Goal: Task Accomplishment & Management: Use online tool/utility

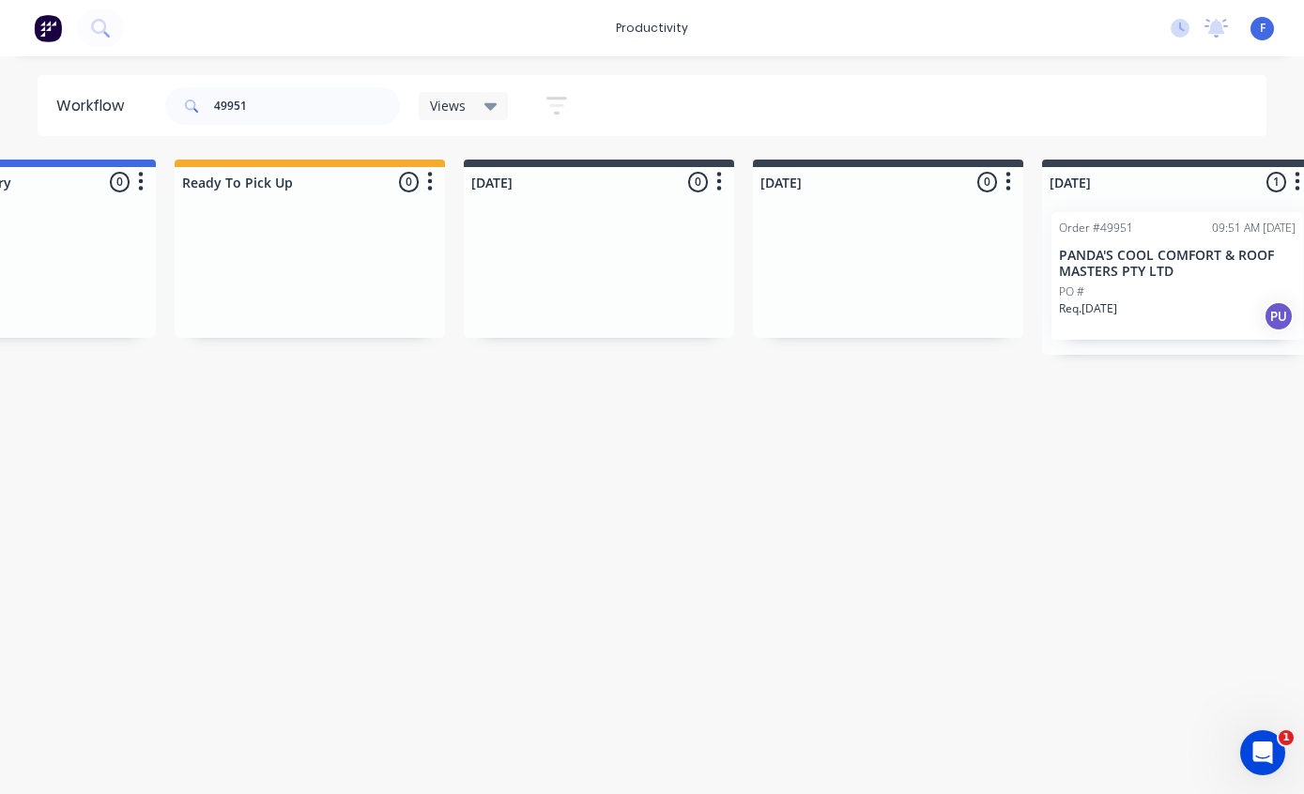
scroll to position [38, 451]
click at [1152, 248] on p "PANDA'S COOL COMFORT & ROOF MASTERS PTY LTD" at bounding box center [1170, 264] width 237 height 32
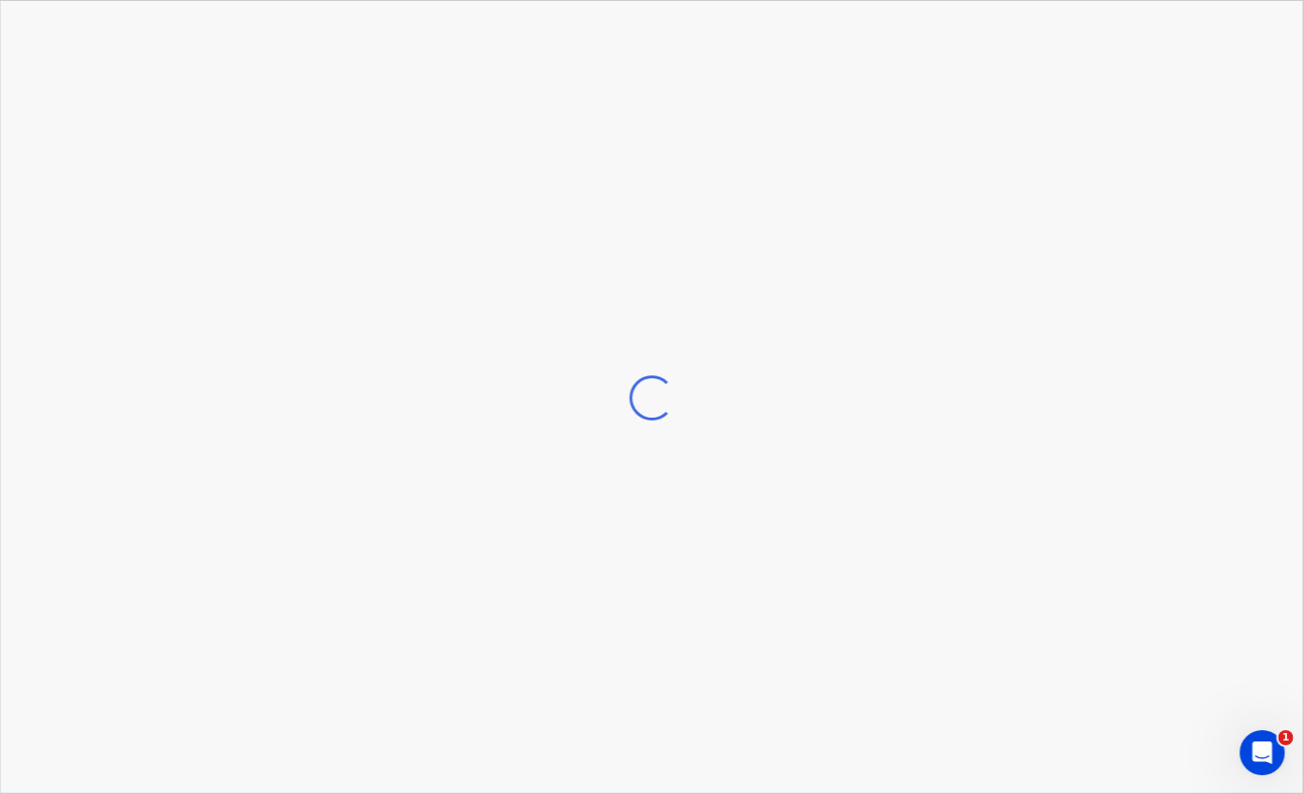
scroll to position [38, 451]
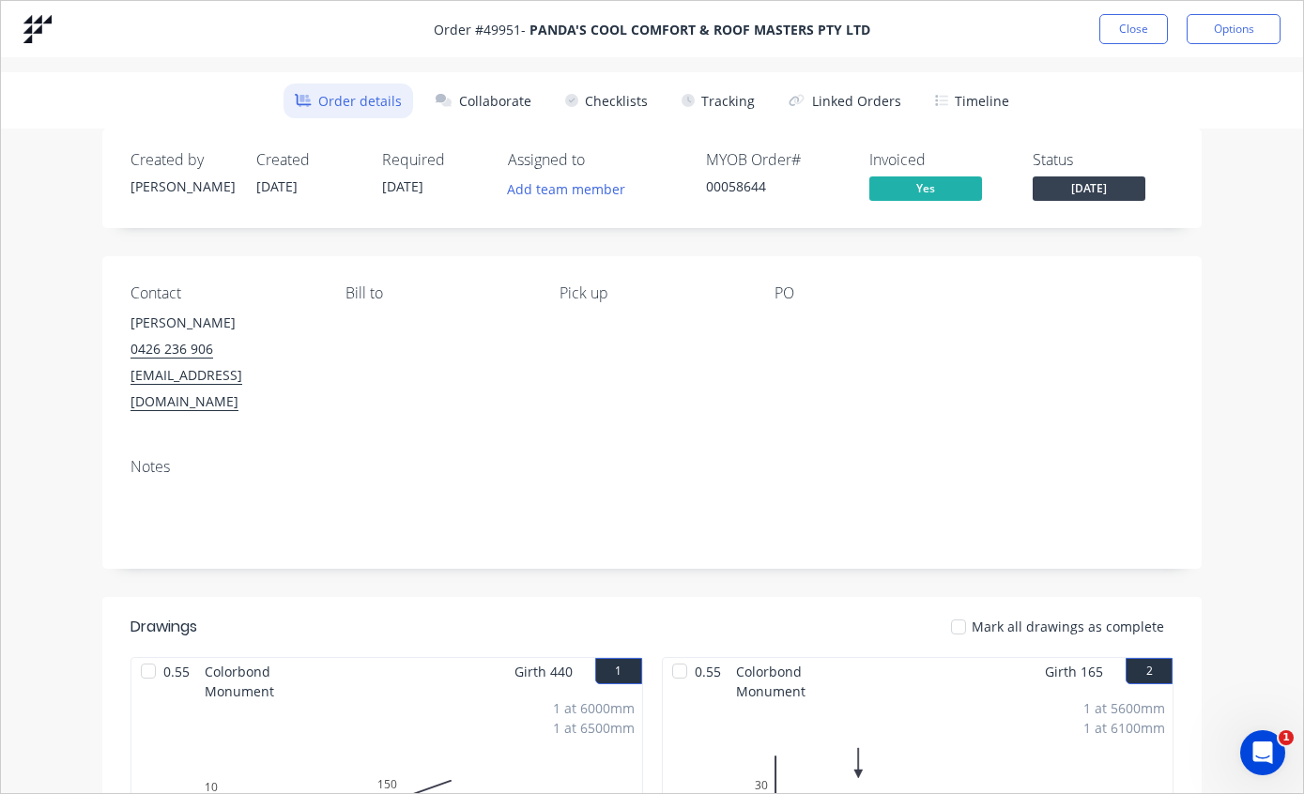
click at [724, 100] on button "Tracking" at bounding box center [718, 101] width 96 height 35
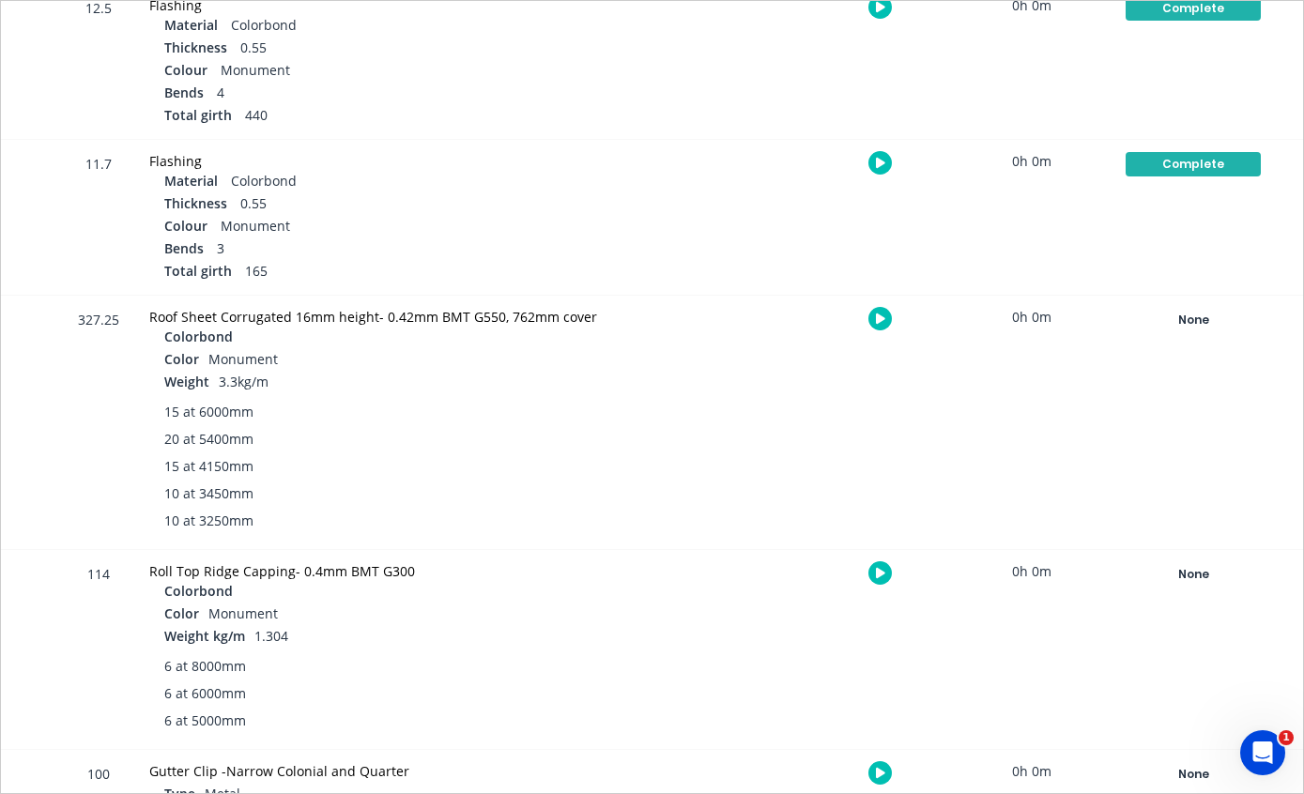
scroll to position [511, 0]
click at [1195, 314] on div "None" at bounding box center [1192, 321] width 135 height 24
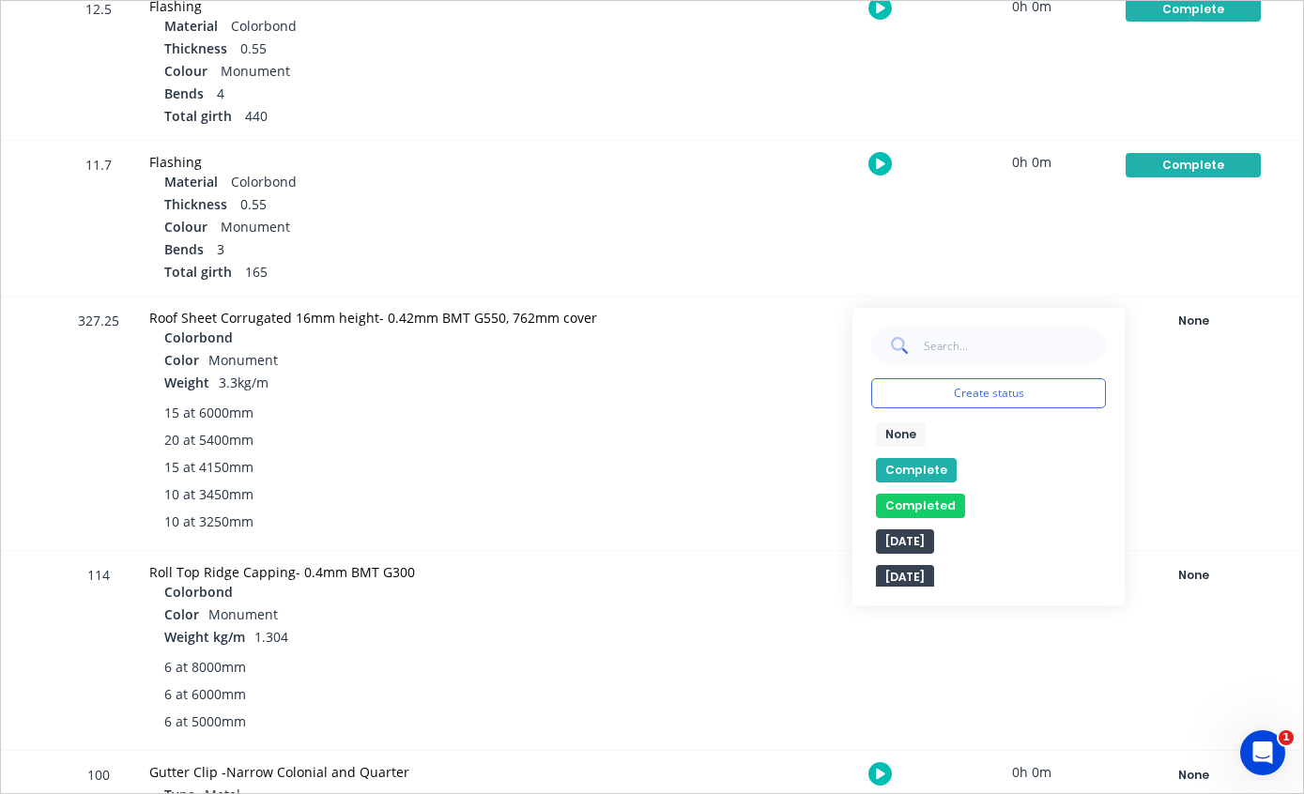
click at [921, 463] on button "Complete" at bounding box center [916, 470] width 81 height 24
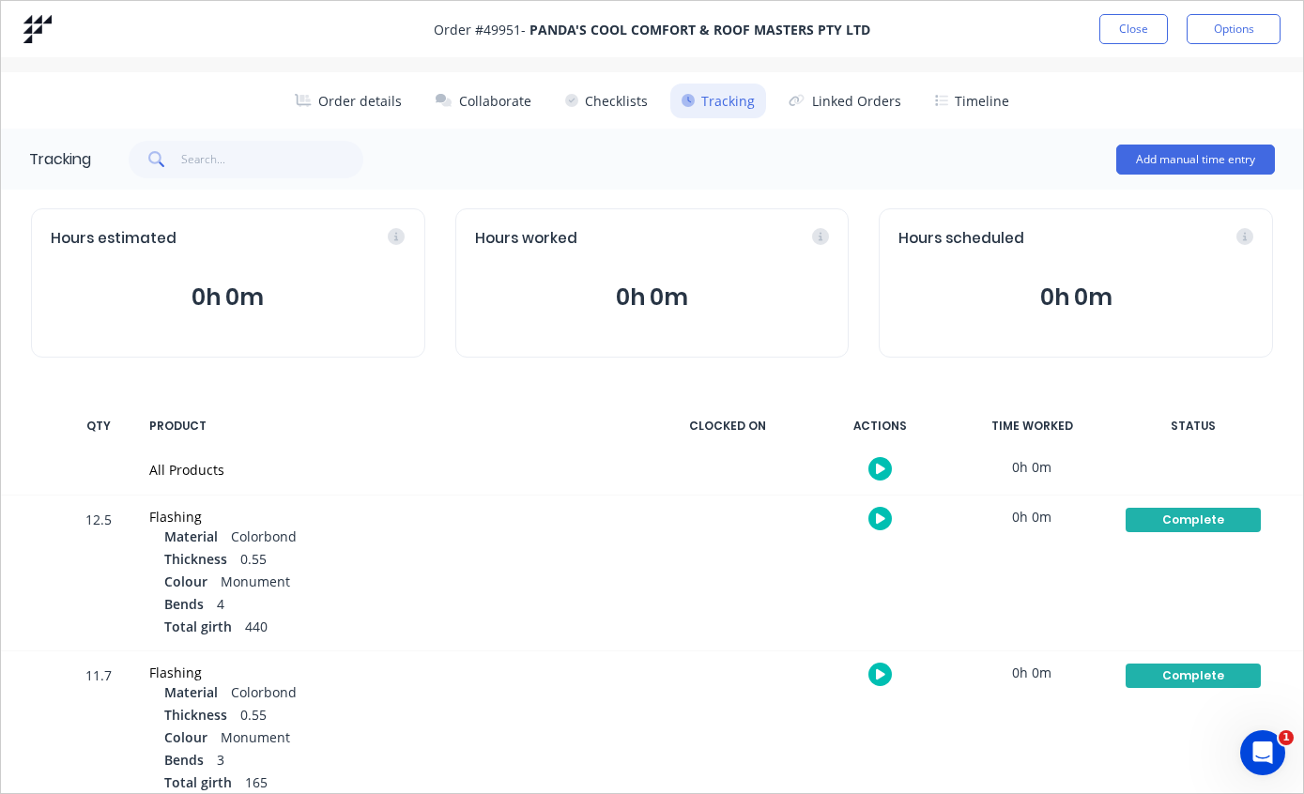
scroll to position [0, 0]
click at [1125, 29] on button "Close" at bounding box center [1133, 29] width 69 height 30
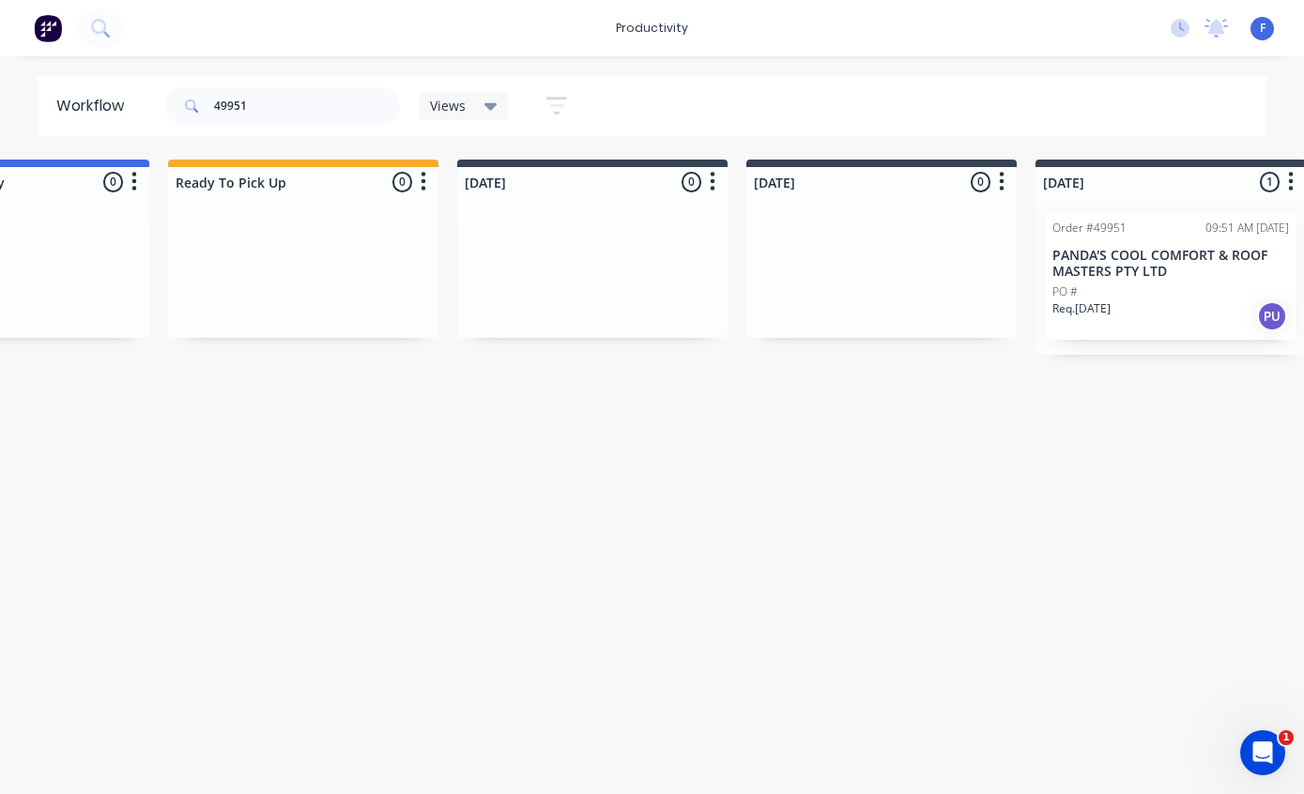
scroll to position [38, 451]
click at [316, 104] on input "49951" at bounding box center [307, 106] width 186 height 38
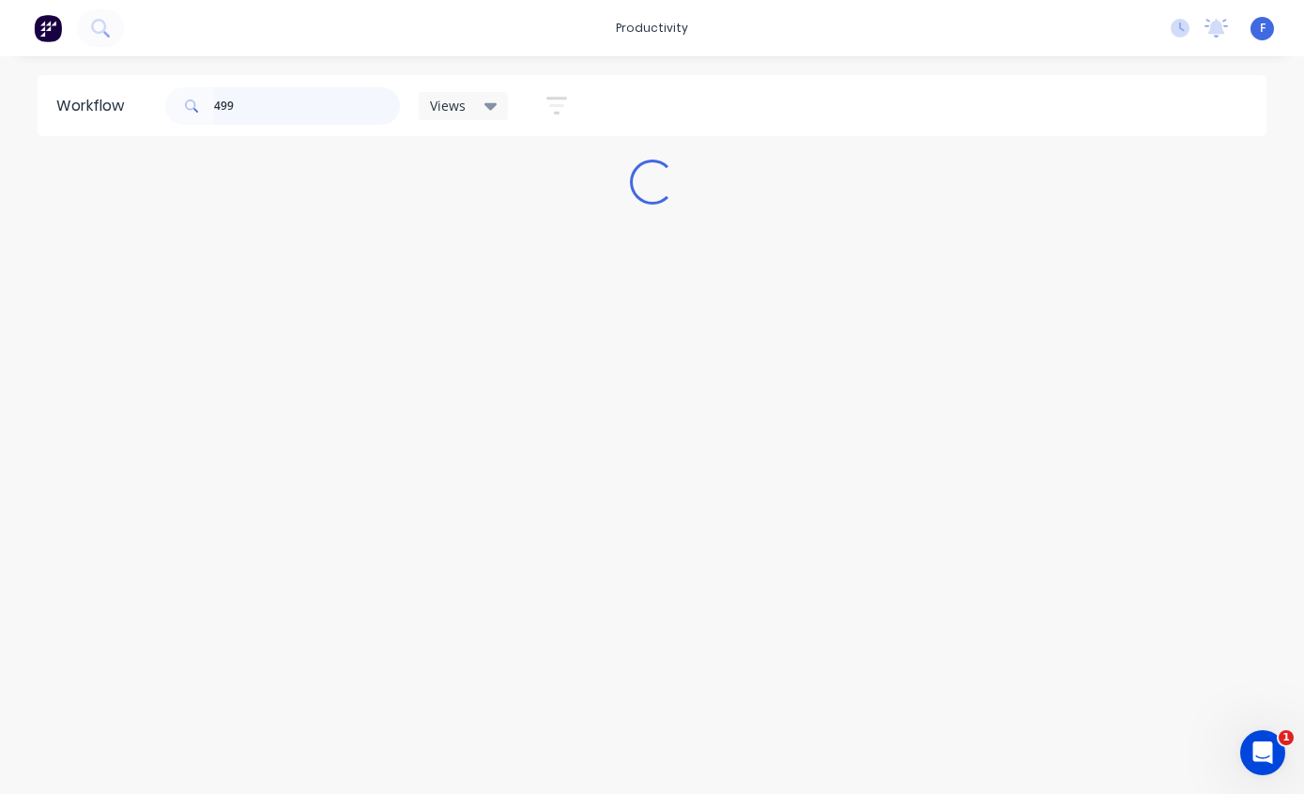
scroll to position [38, 0]
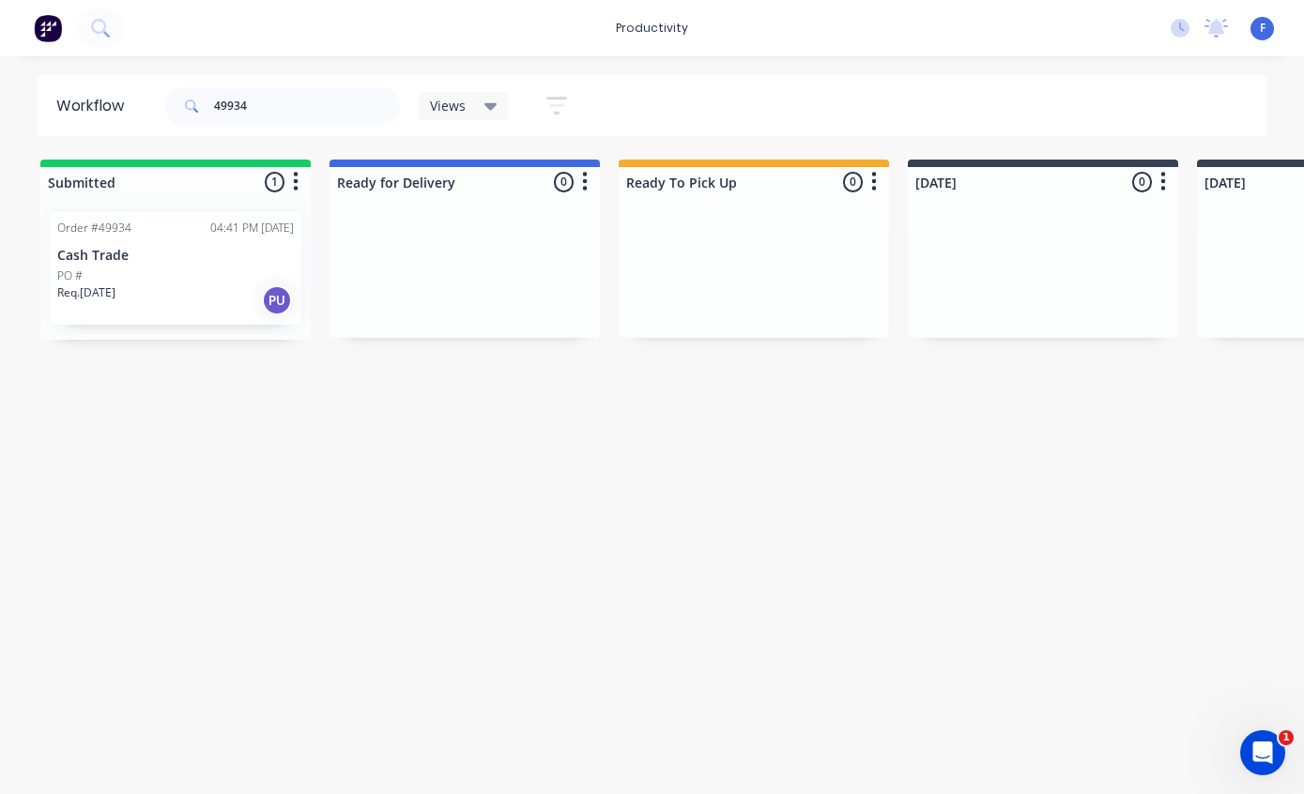
click at [155, 248] on p "Cash Trade" at bounding box center [175, 256] width 237 height 16
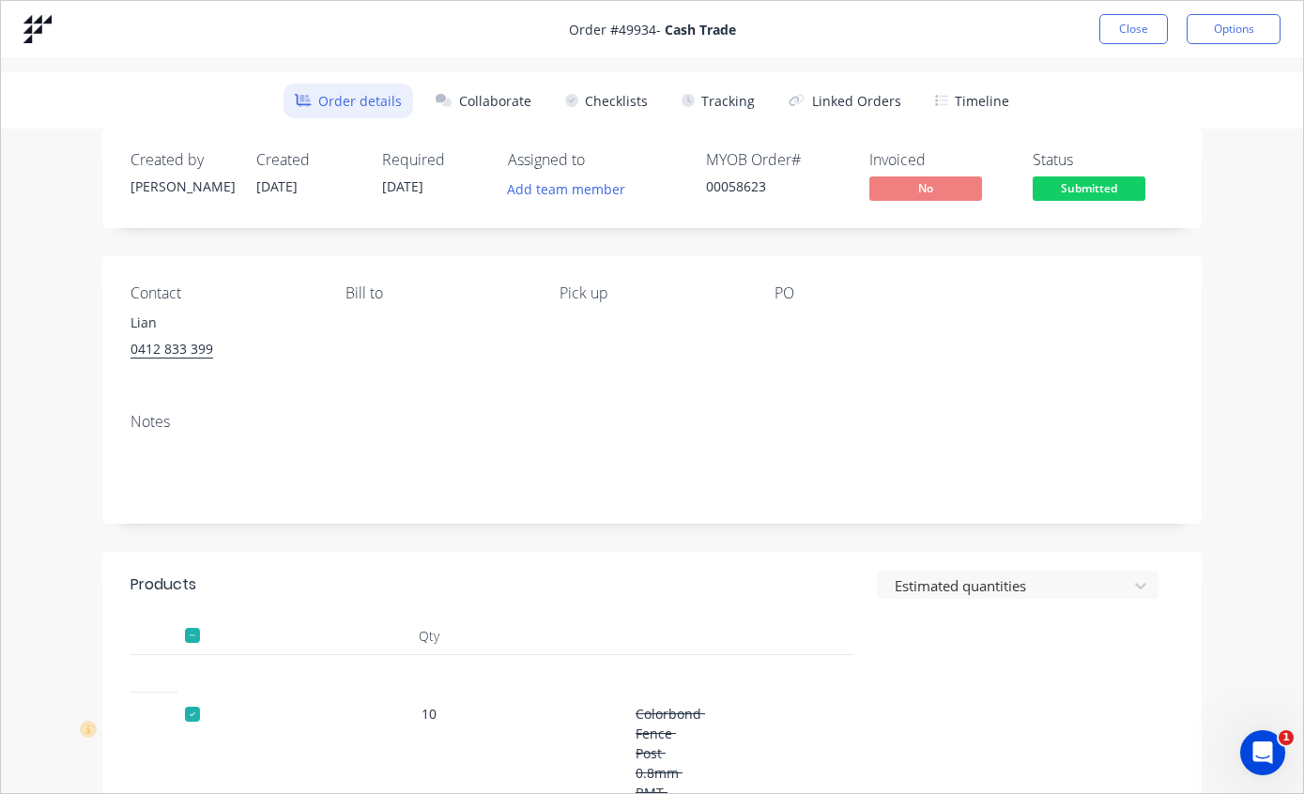
click at [719, 102] on button "Tracking" at bounding box center [718, 101] width 96 height 35
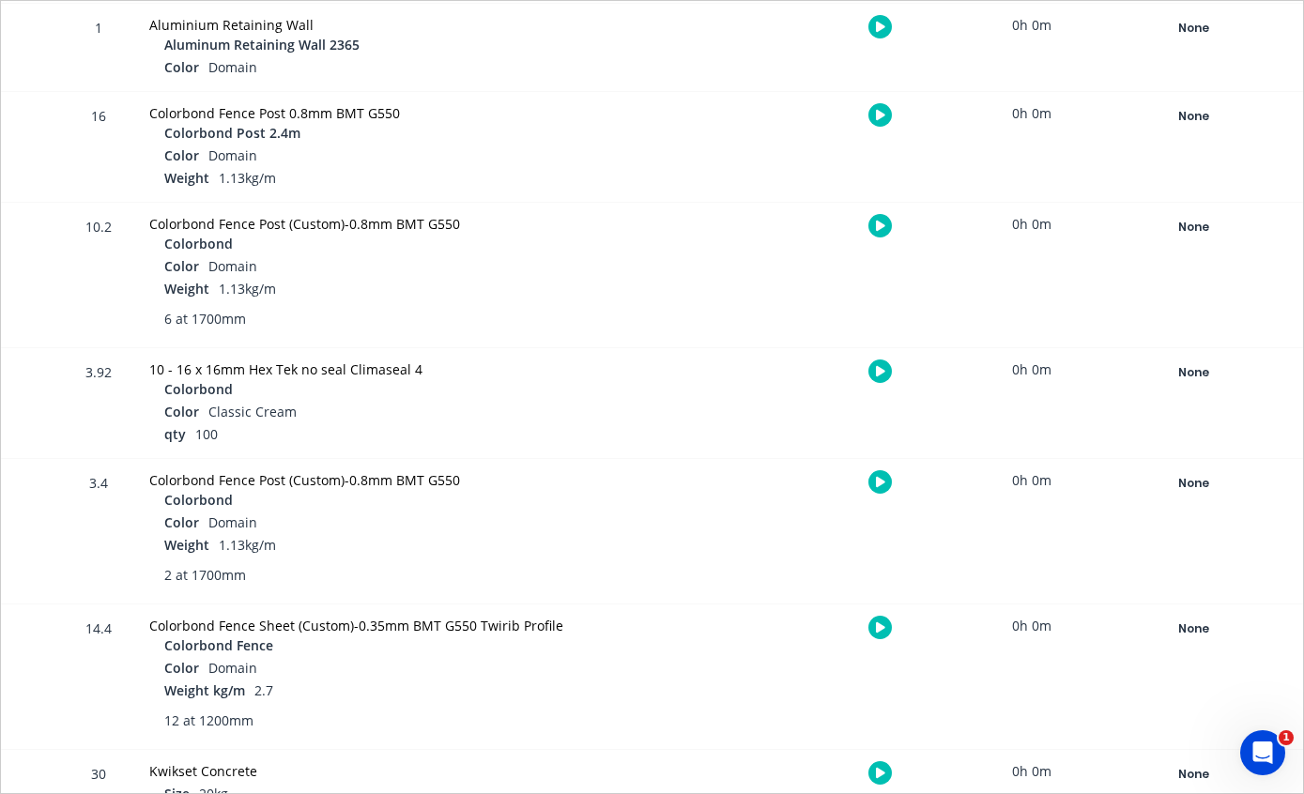
scroll to position [1022, 0]
click at [1186, 629] on div "None" at bounding box center [1192, 630] width 135 height 24
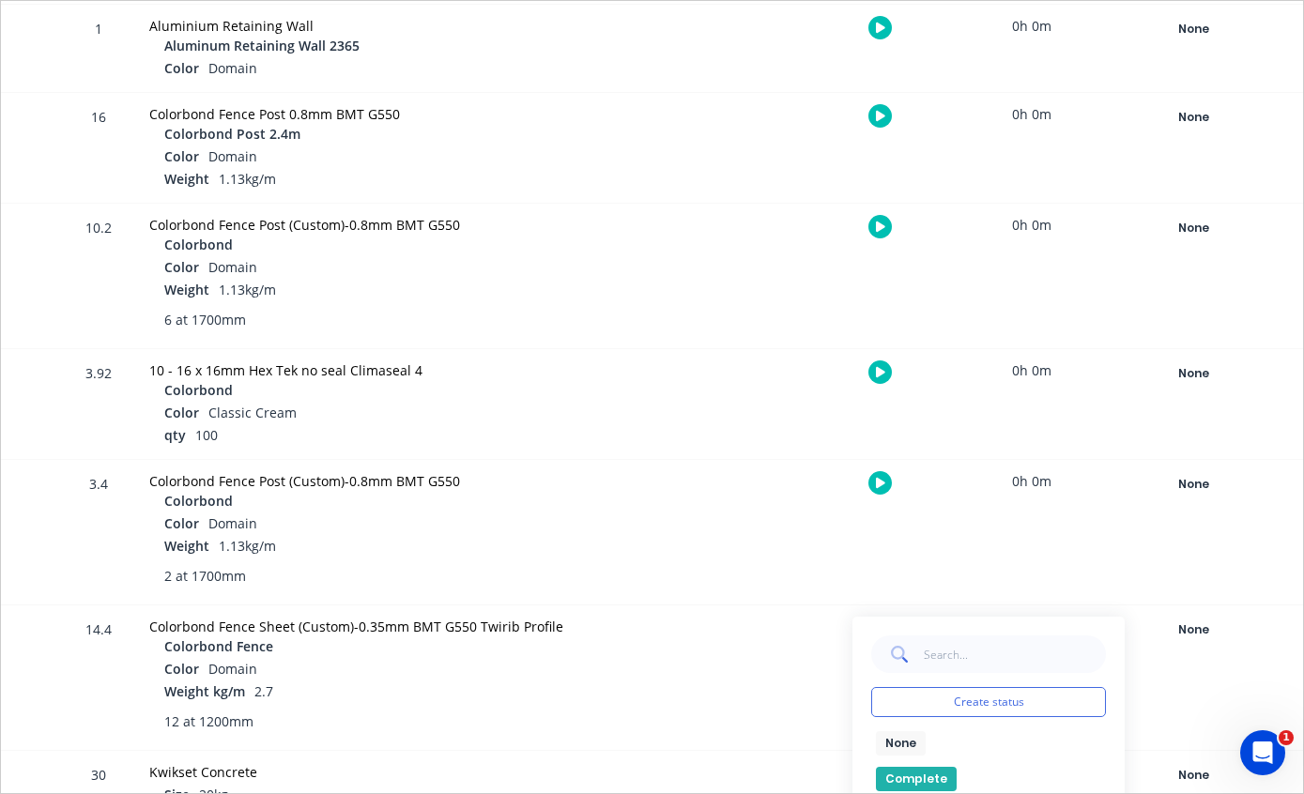
click at [919, 767] on button "Complete" at bounding box center [916, 779] width 81 height 24
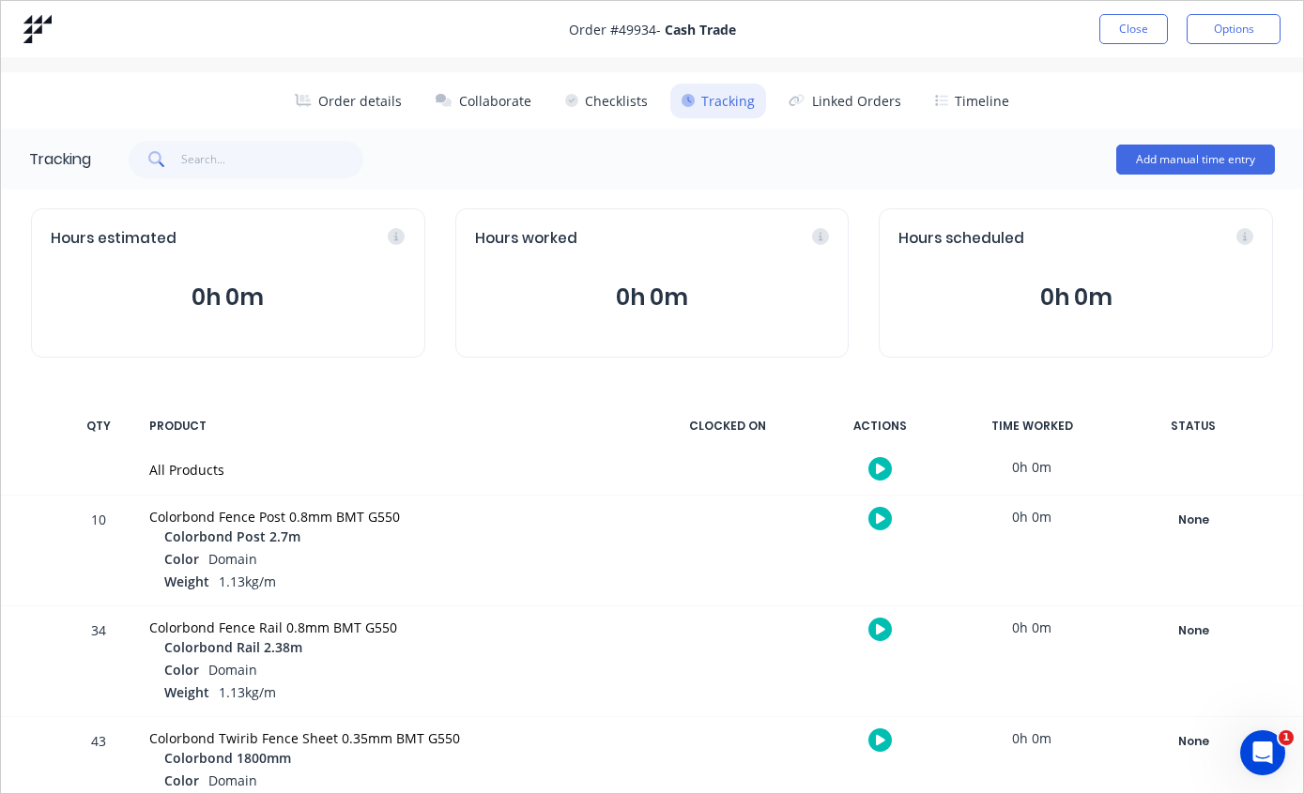
scroll to position [0, 0]
click at [1139, 29] on button "Close" at bounding box center [1133, 29] width 69 height 30
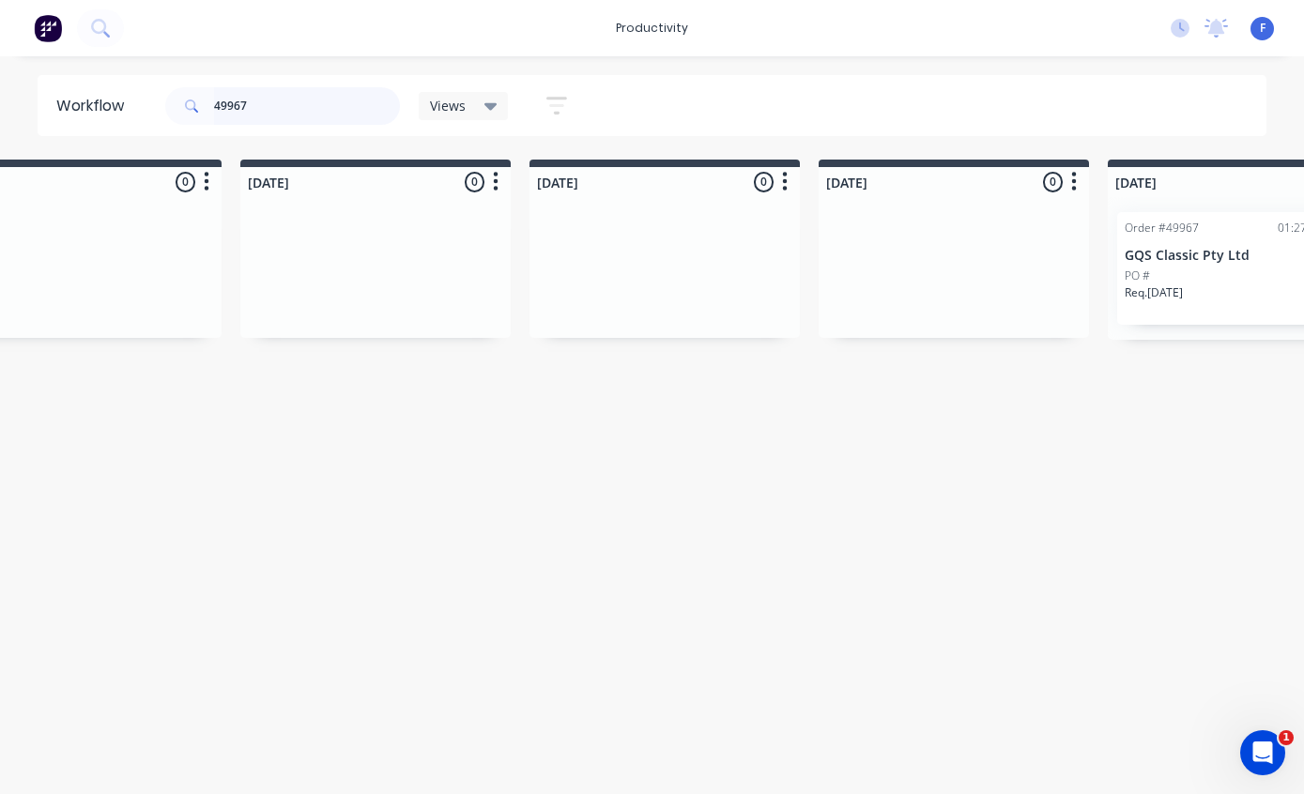
scroll to position [38, 963]
click at [1182, 268] on div "PO #" at bounding box center [1236, 276] width 237 height 17
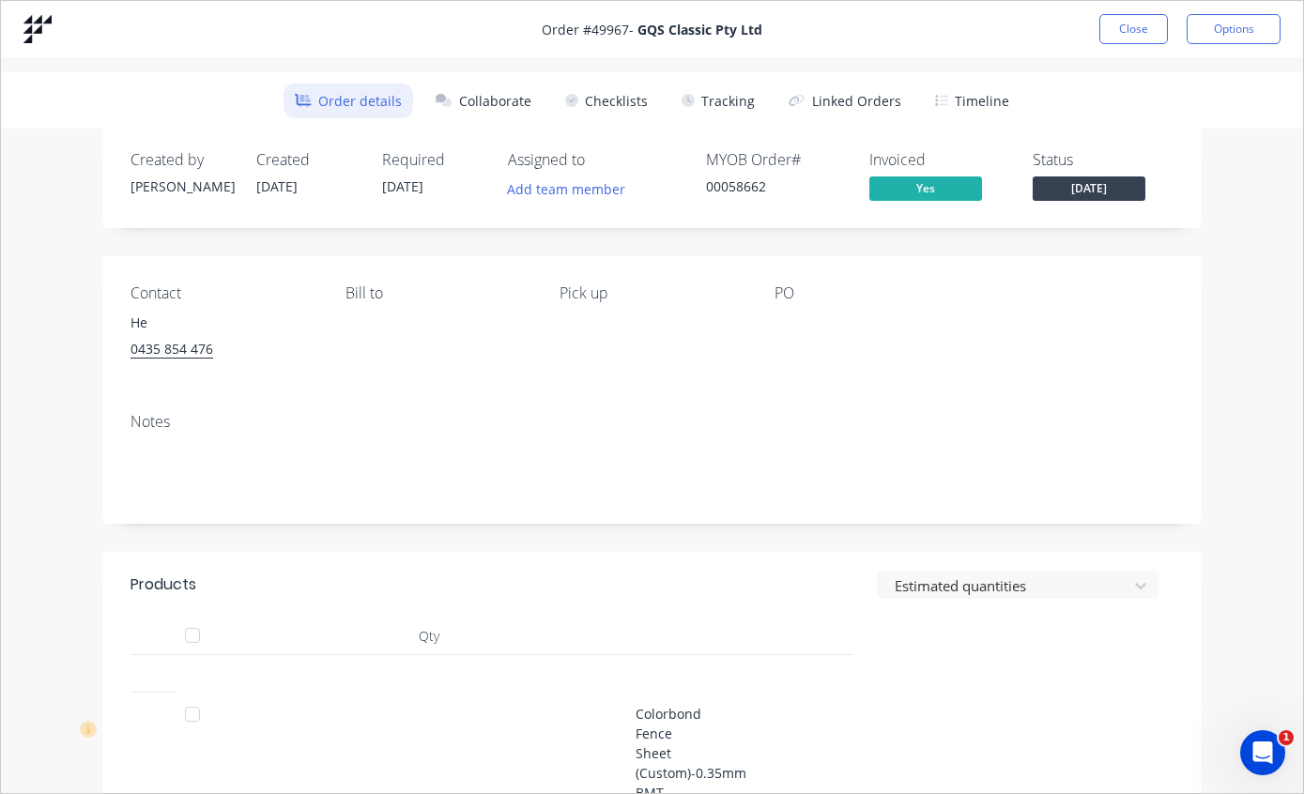
click at [741, 89] on button "Tracking" at bounding box center [718, 101] width 96 height 35
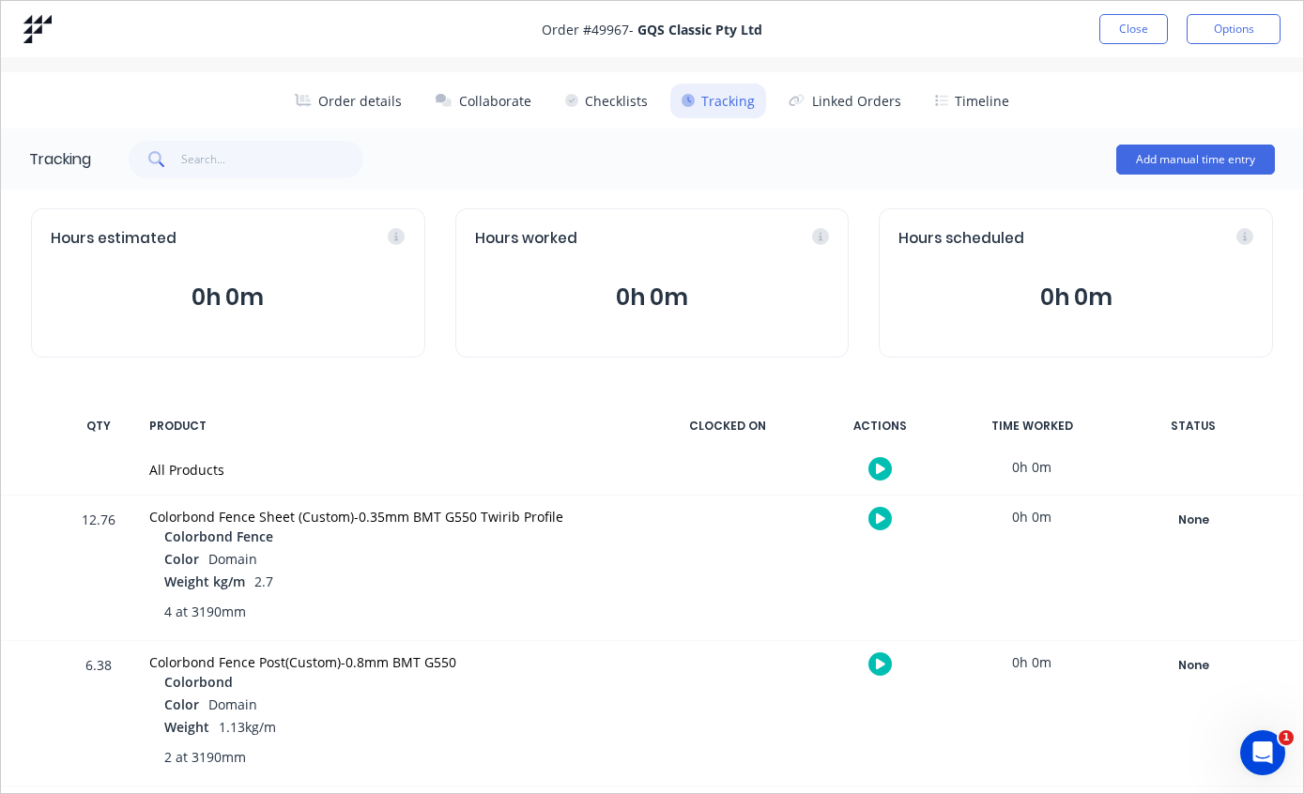
click at [1200, 510] on div "None" at bounding box center [1192, 520] width 135 height 24
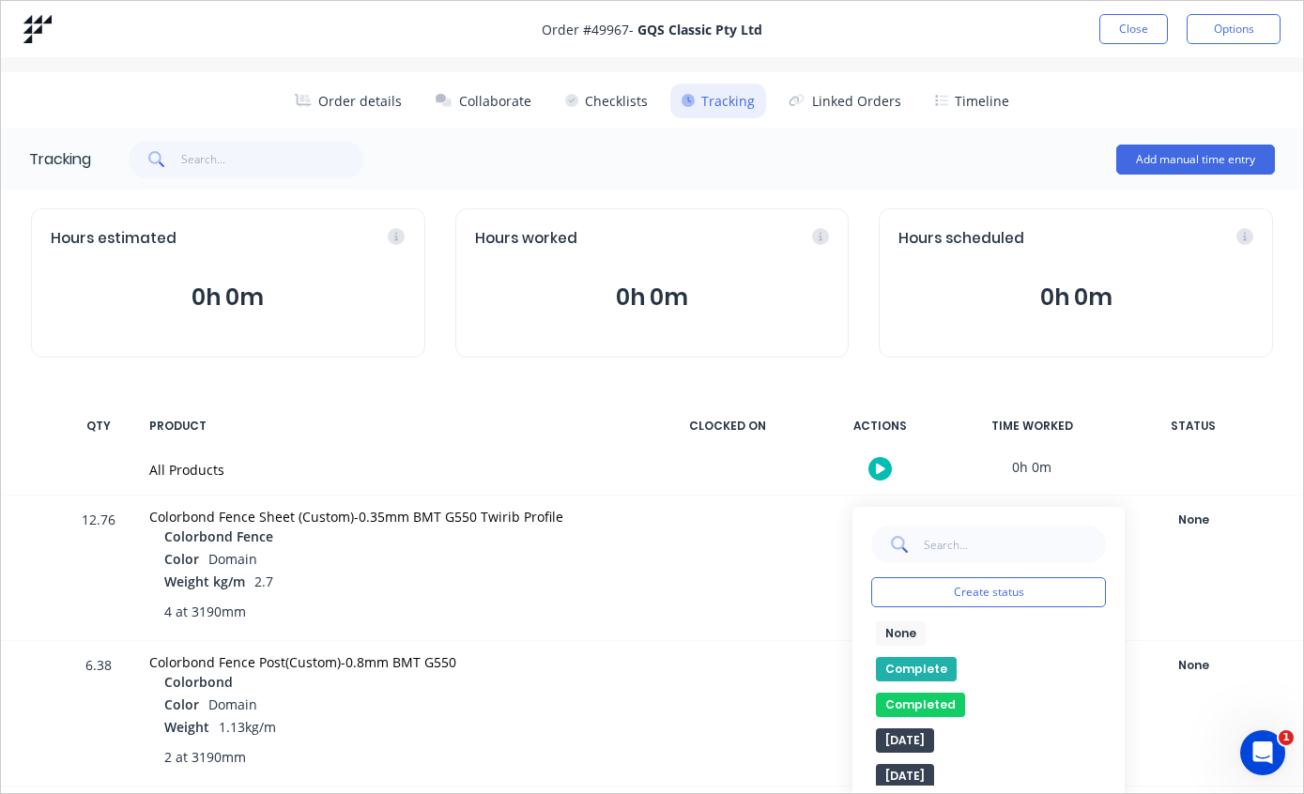
click at [911, 659] on button "Complete" at bounding box center [916, 669] width 81 height 24
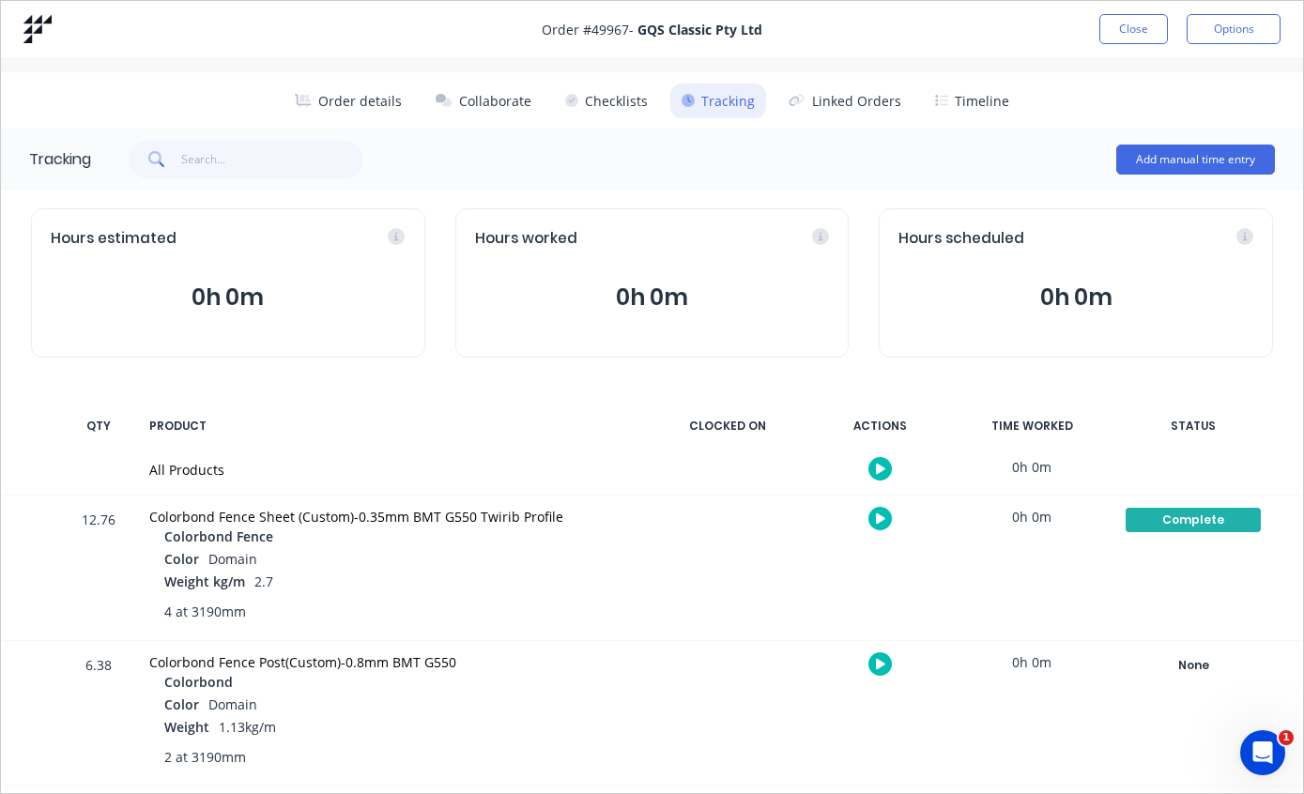
scroll to position [0, 963]
click at [1127, 25] on button "Close" at bounding box center [1133, 29] width 69 height 30
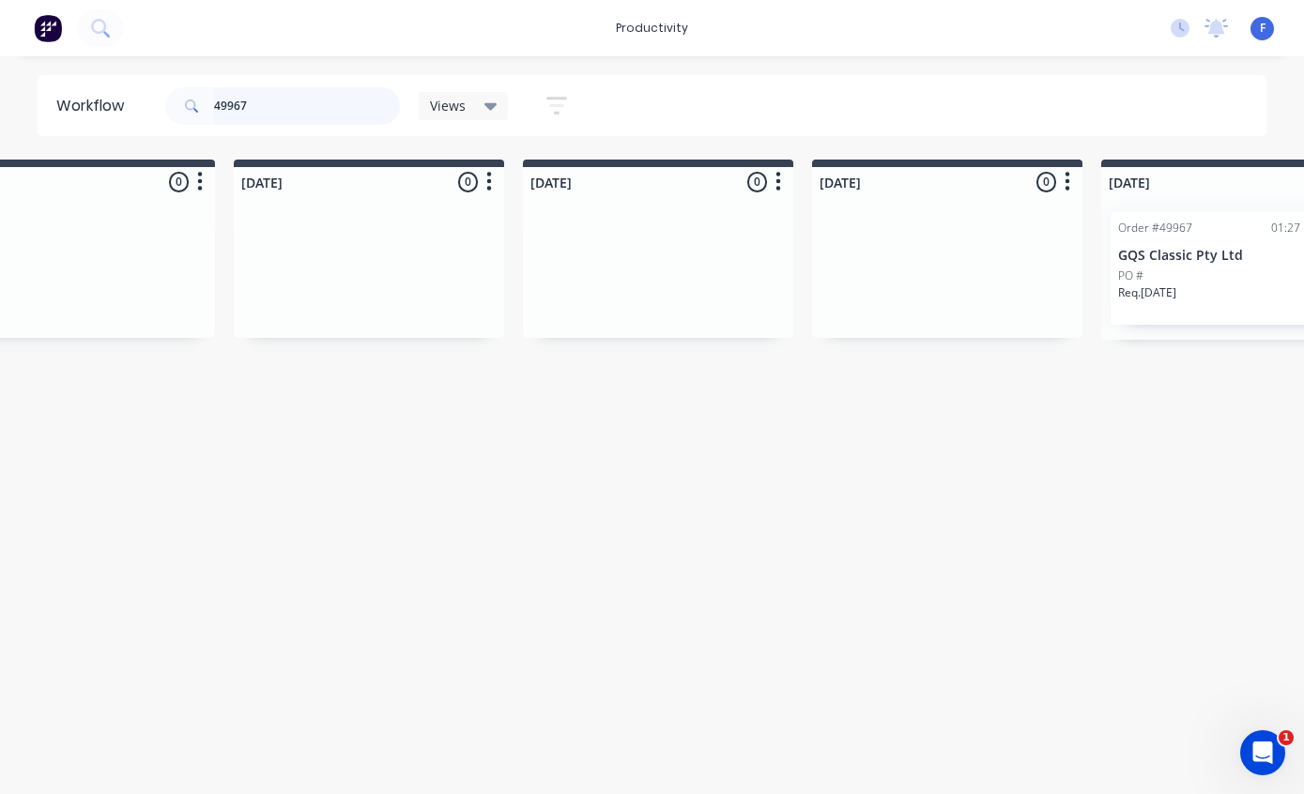
click at [298, 115] on input "49967" at bounding box center [307, 106] width 186 height 38
type input "4"
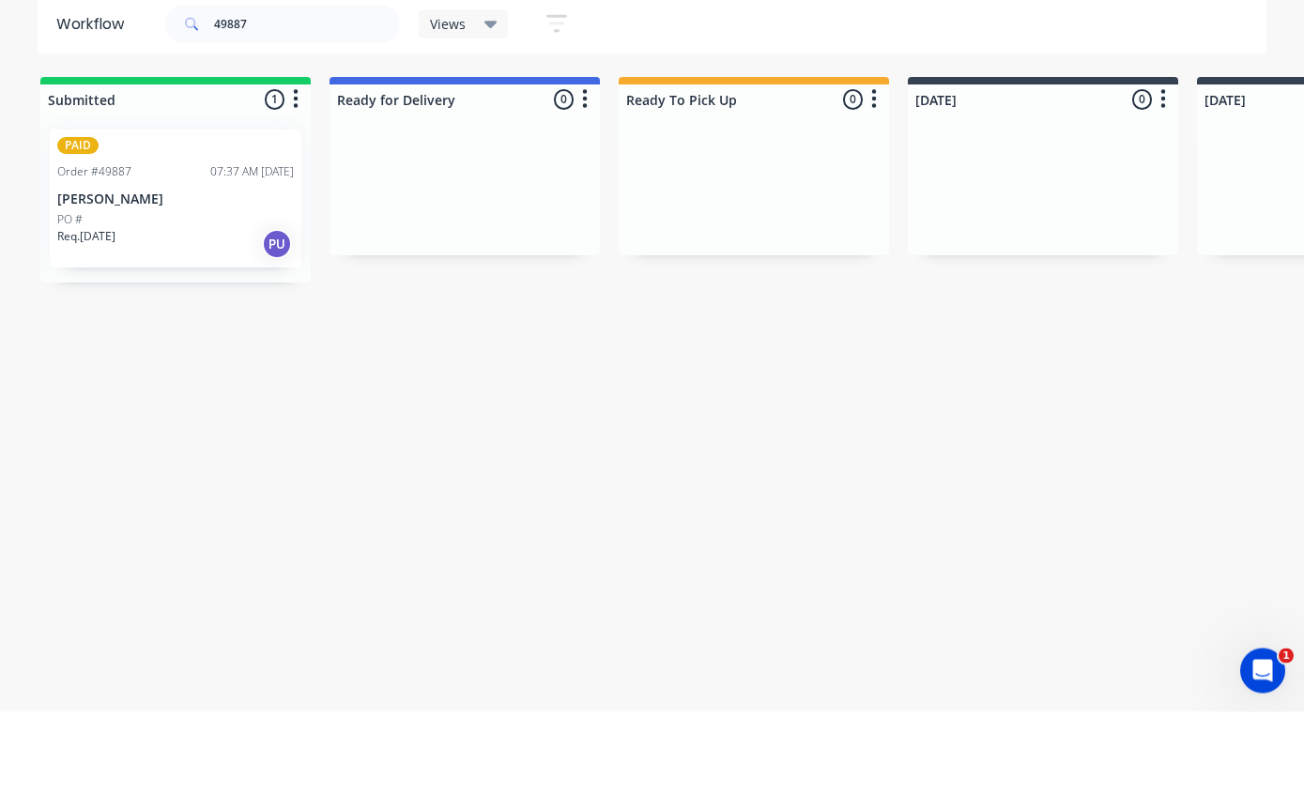
click at [192, 212] on div "PAID Order #49887 07:37 AM [DATE] [PERSON_NAME] PO # Req. [DATE] PU" at bounding box center [176, 281] width 252 height 138
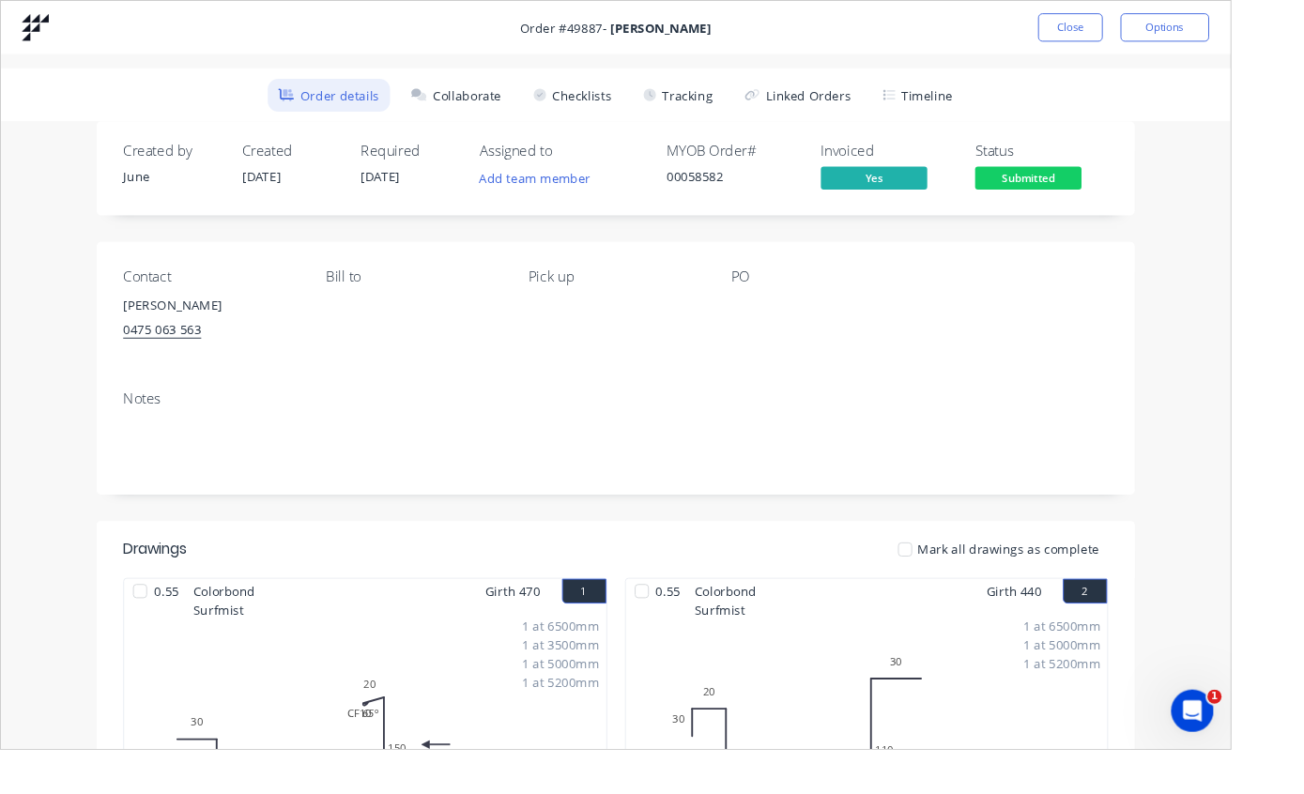
click at [1141, 28] on button "Close" at bounding box center [1133, 29] width 69 height 30
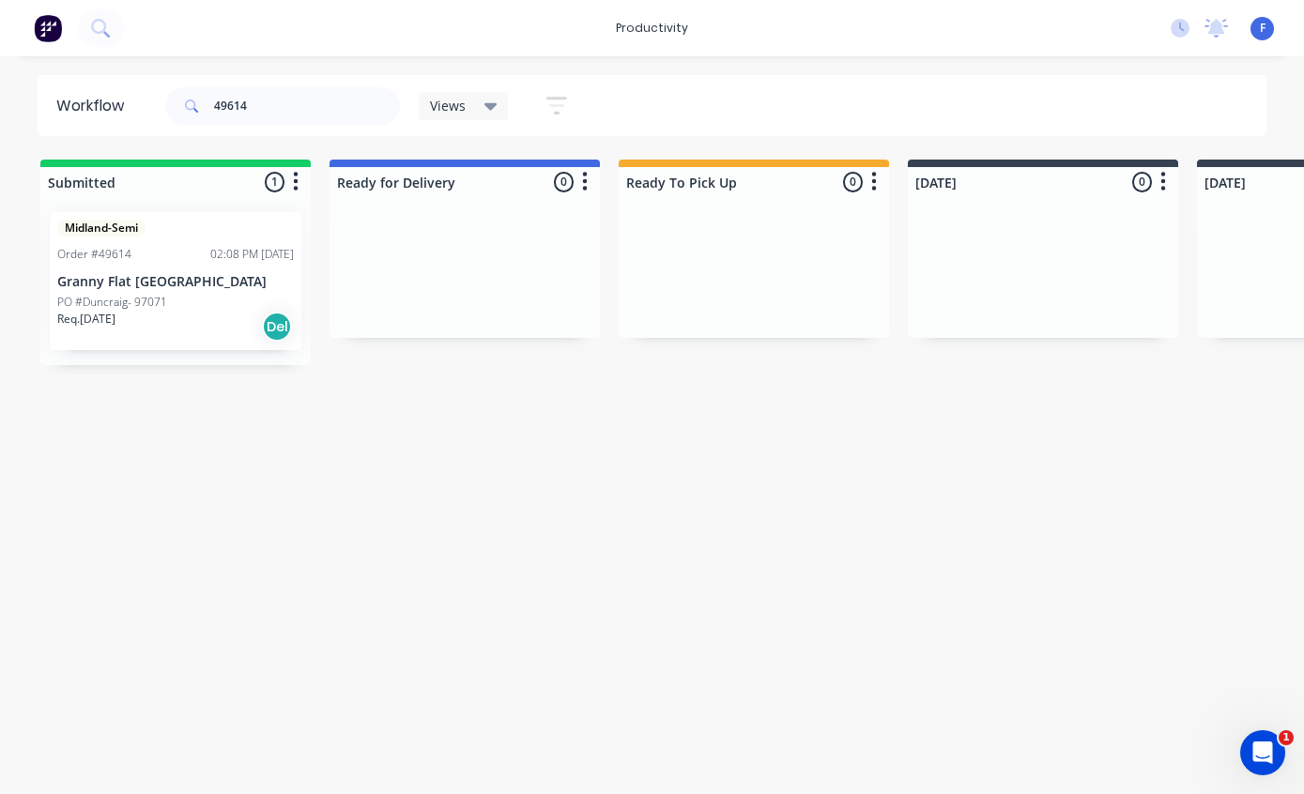
click at [184, 247] on div "Order #49614 02:08 PM [DATE]" at bounding box center [175, 254] width 237 height 17
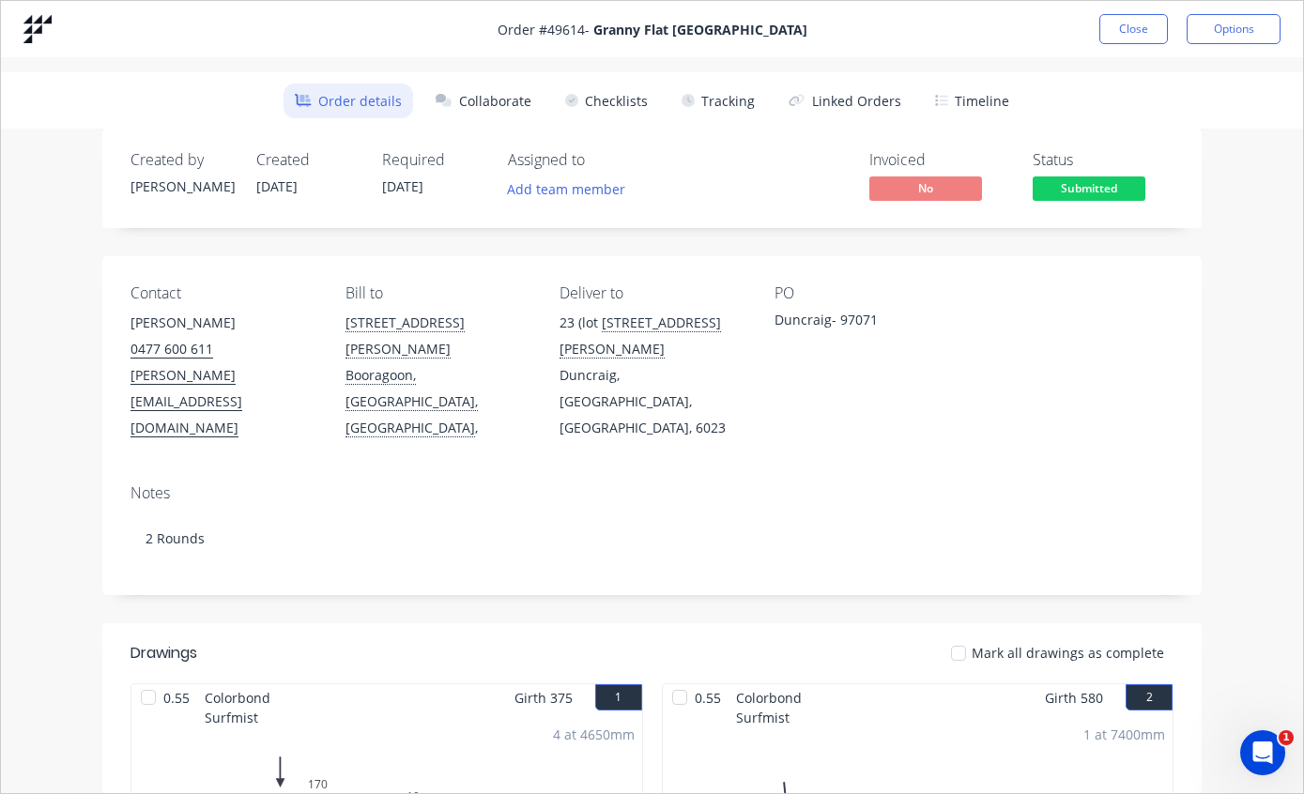
click at [722, 98] on button "Tracking" at bounding box center [718, 101] width 96 height 35
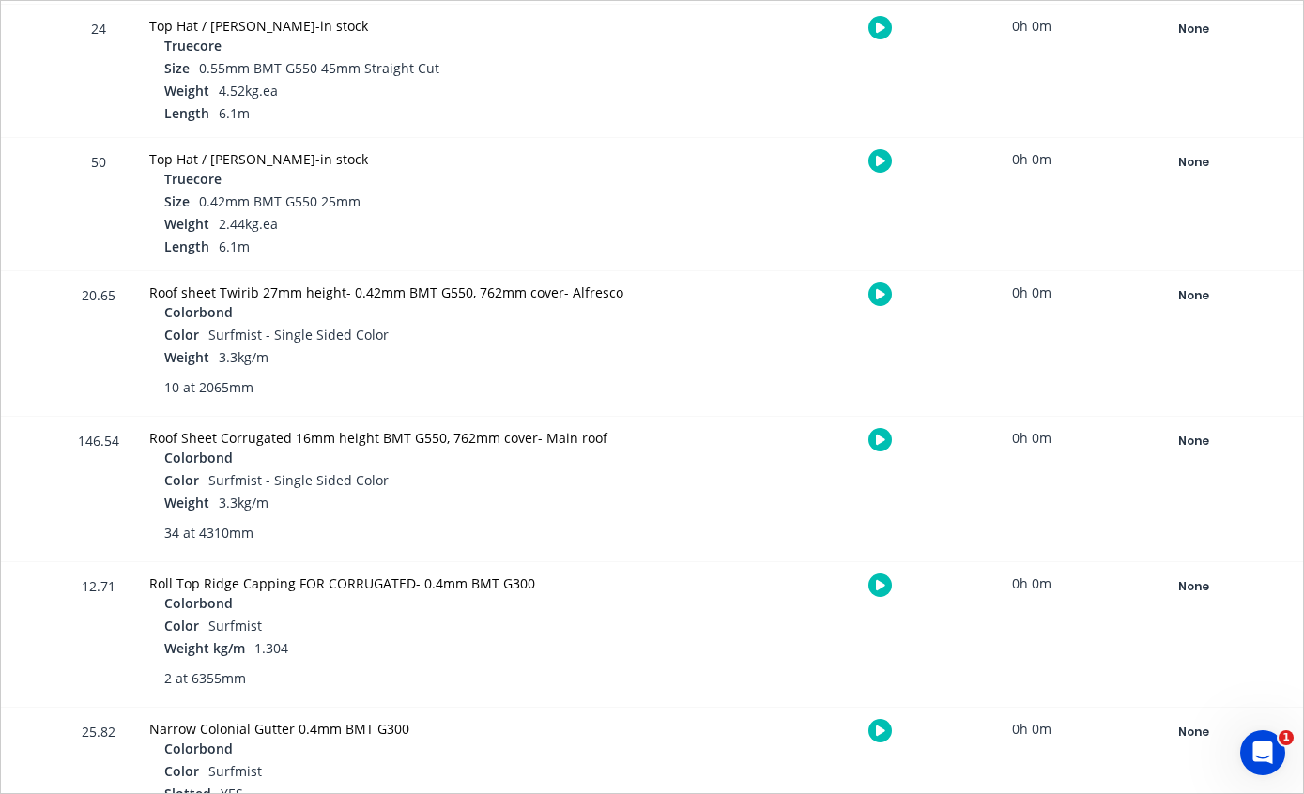
scroll to position [1866, 0]
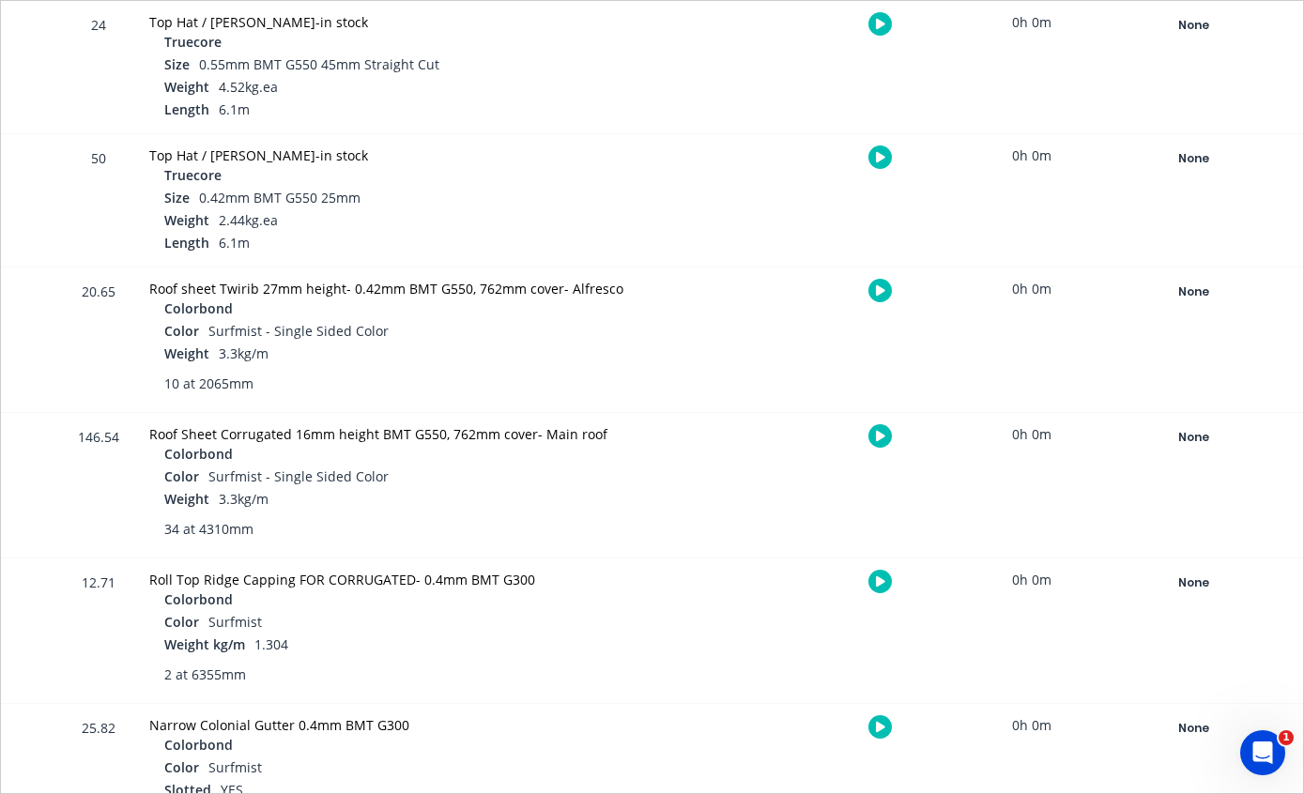
click at [1200, 289] on div "None" at bounding box center [1192, 292] width 135 height 24
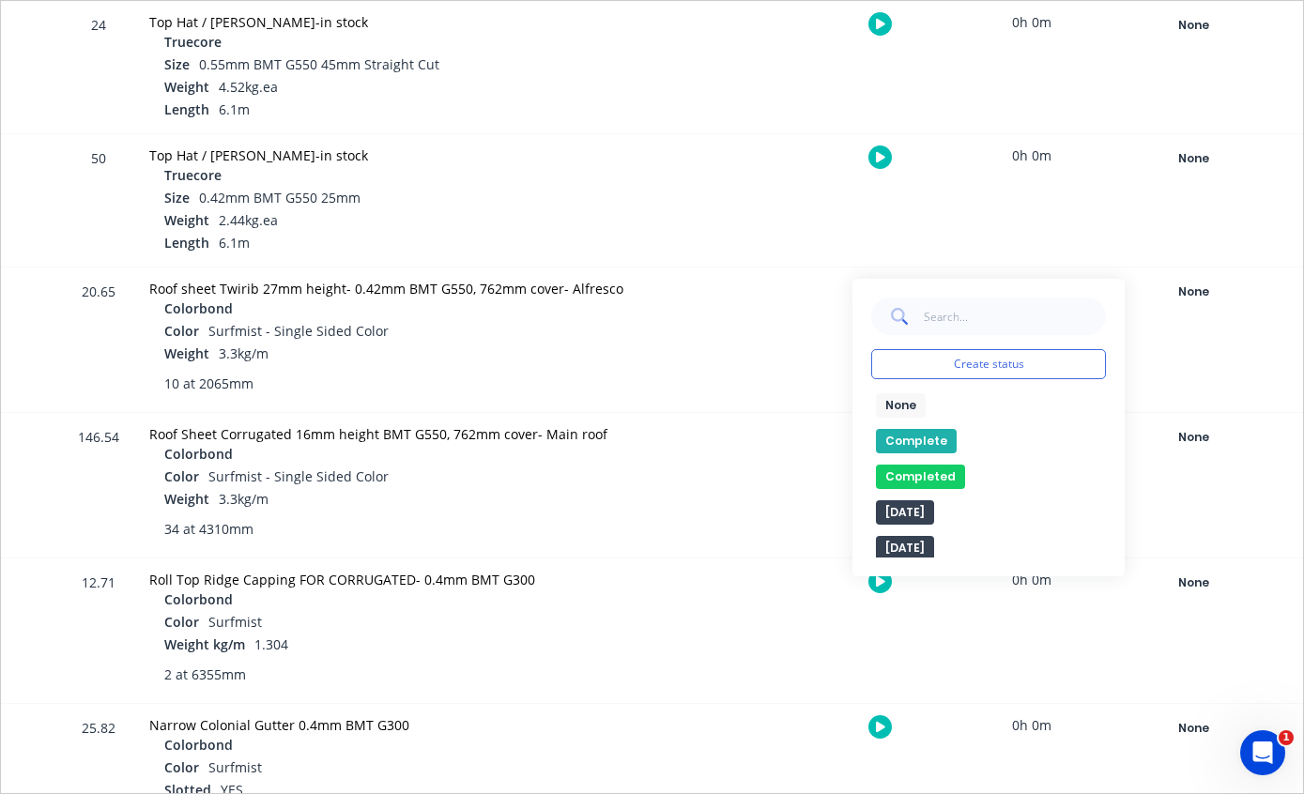
click at [926, 440] on button "Complete" at bounding box center [916, 441] width 81 height 24
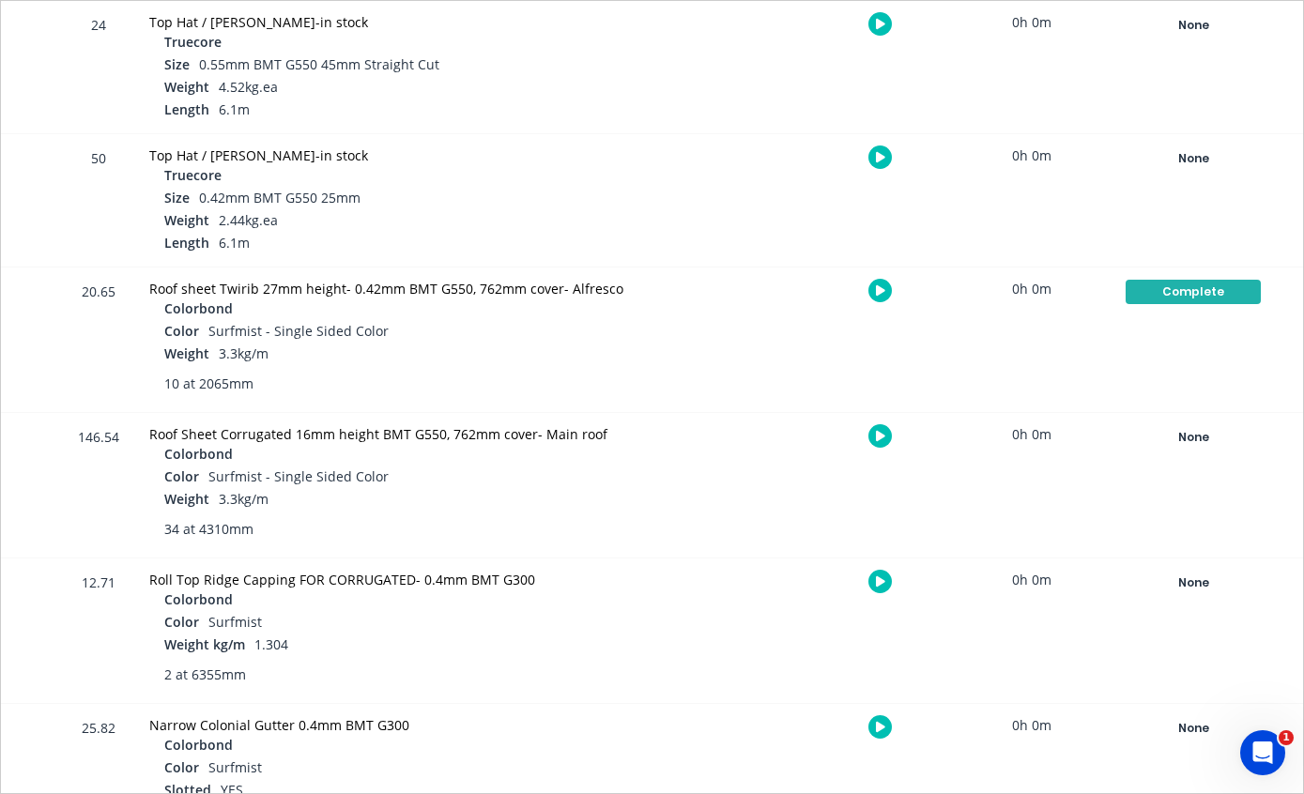
click at [1187, 431] on div "None" at bounding box center [1192, 437] width 135 height 24
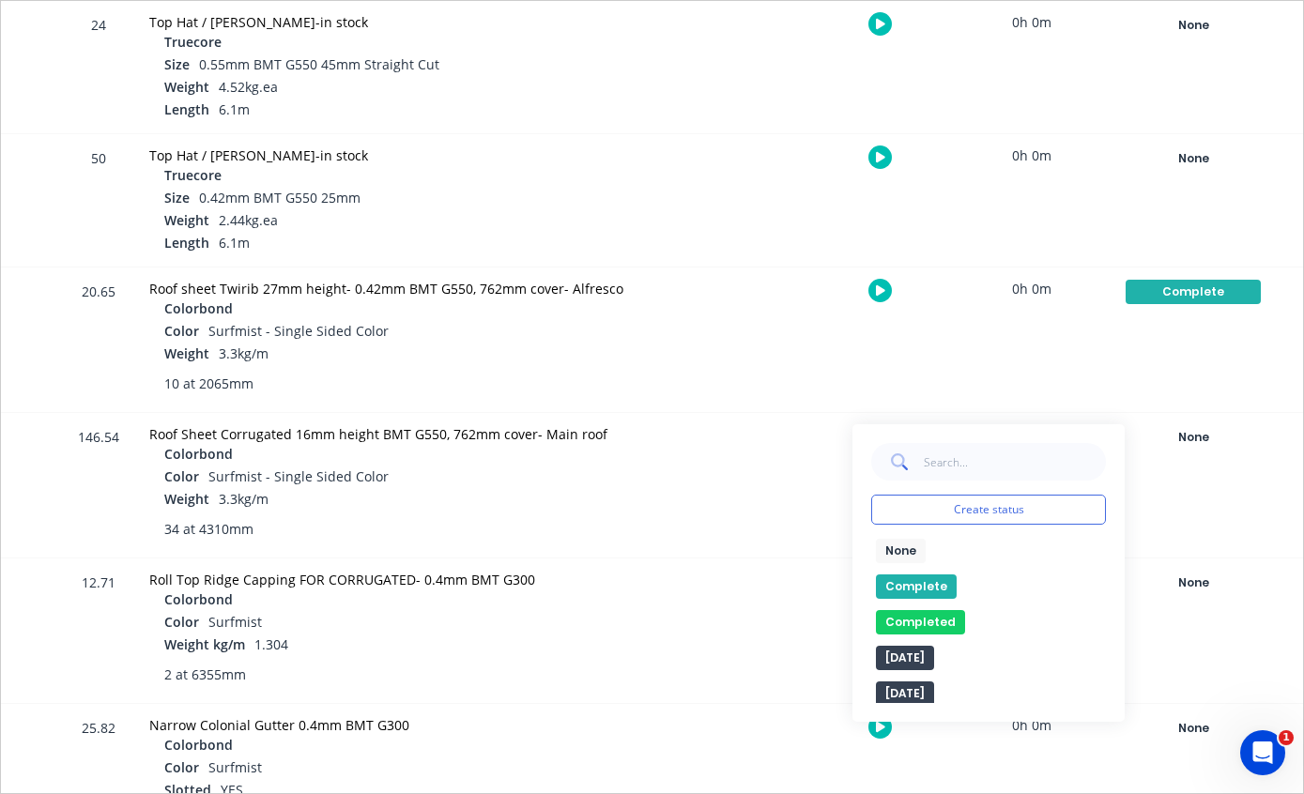
click at [920, 585] on button "Complete" at bounding box center [916, 586] width 81 height 24
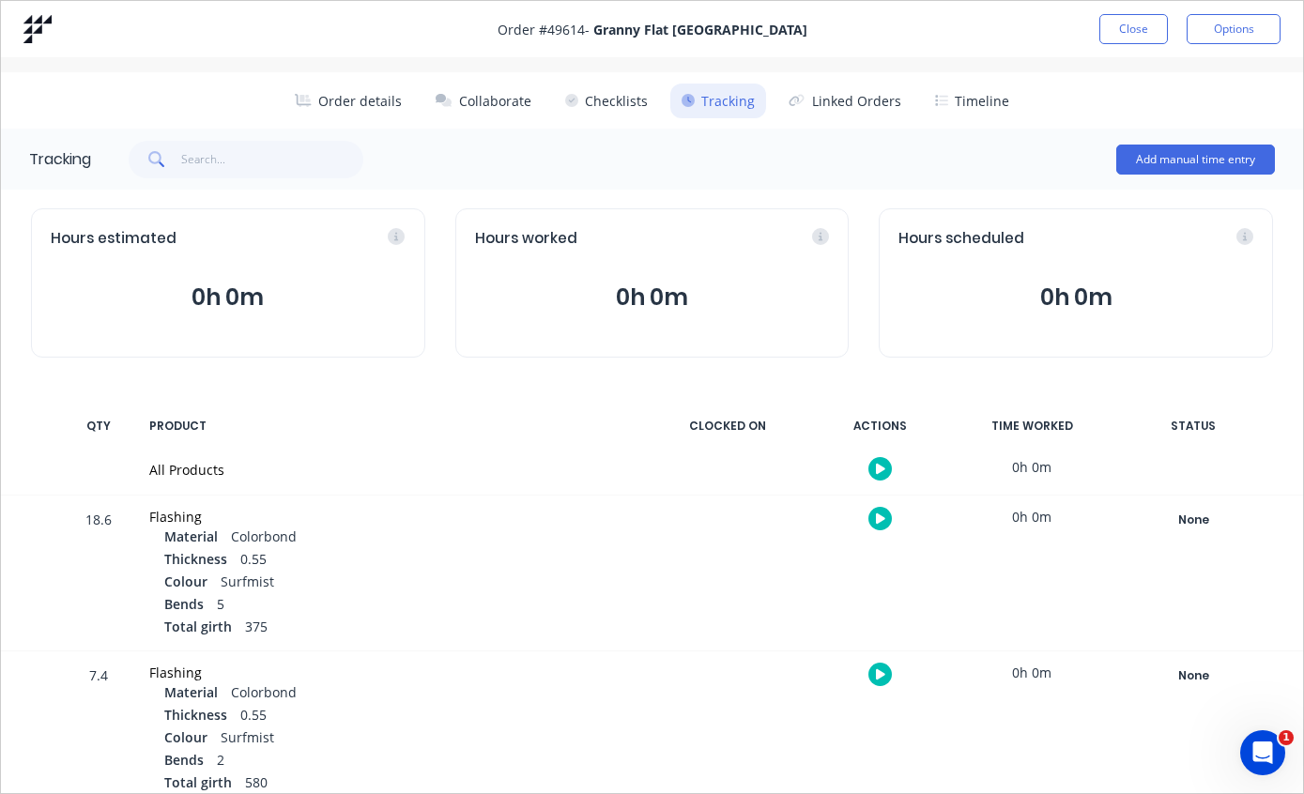
scroll to position [0, 0]
click at [1139, 24] on button "Close" at bounding box center [1133, 29] width 69 height 30
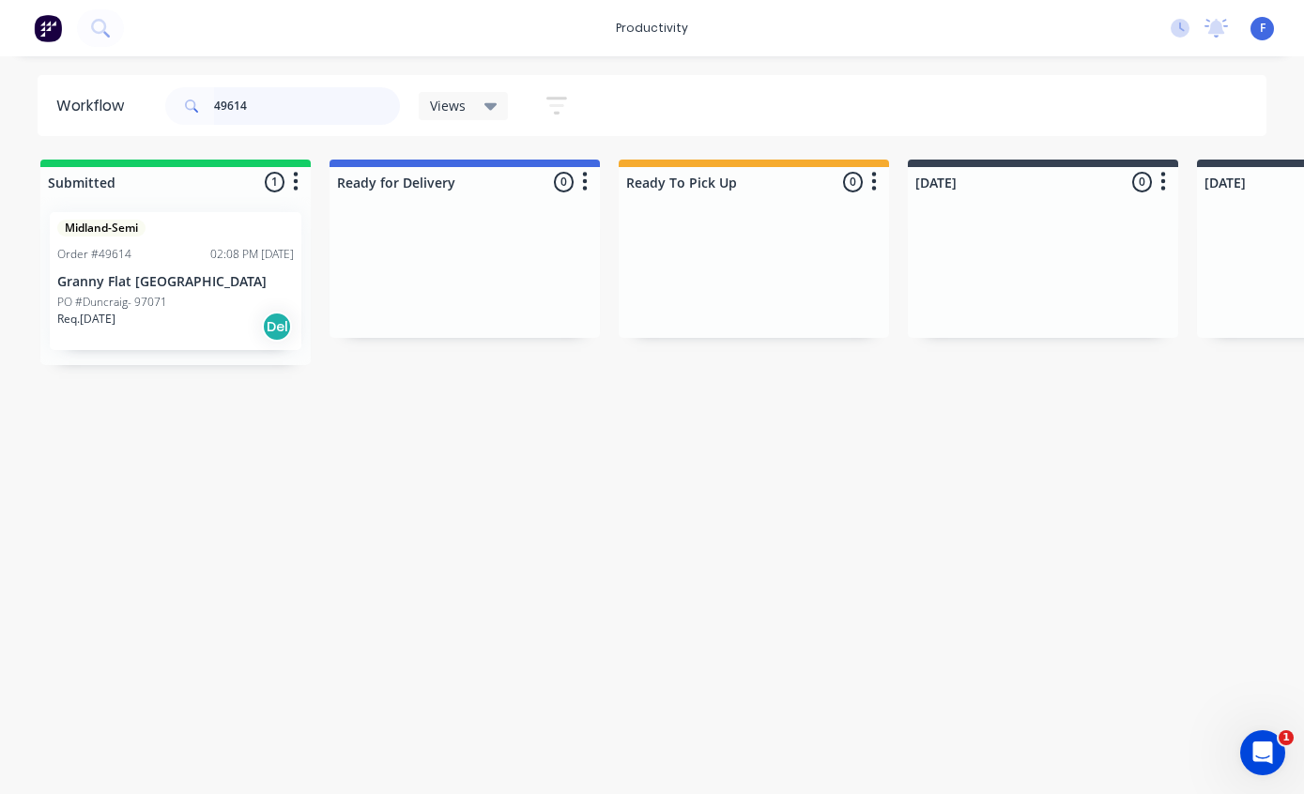
click at [341, 109] on input "49614" at bounding box center [307, 106] width 186 height 38
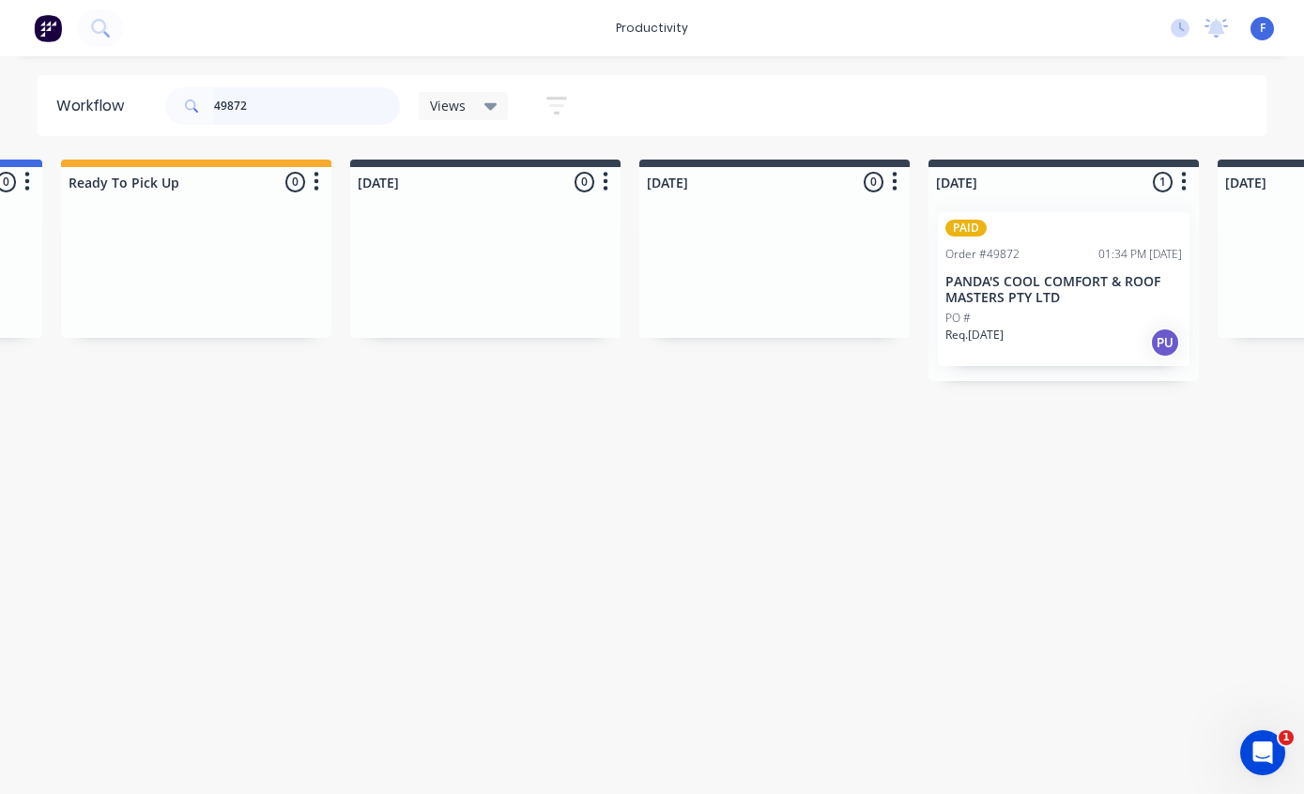
scroll to position [0, 562]
click at [1037, 248] on div "Order #49872 01:34 PM [DATE]" at bounding box center [1059, 254] width 237 height 17
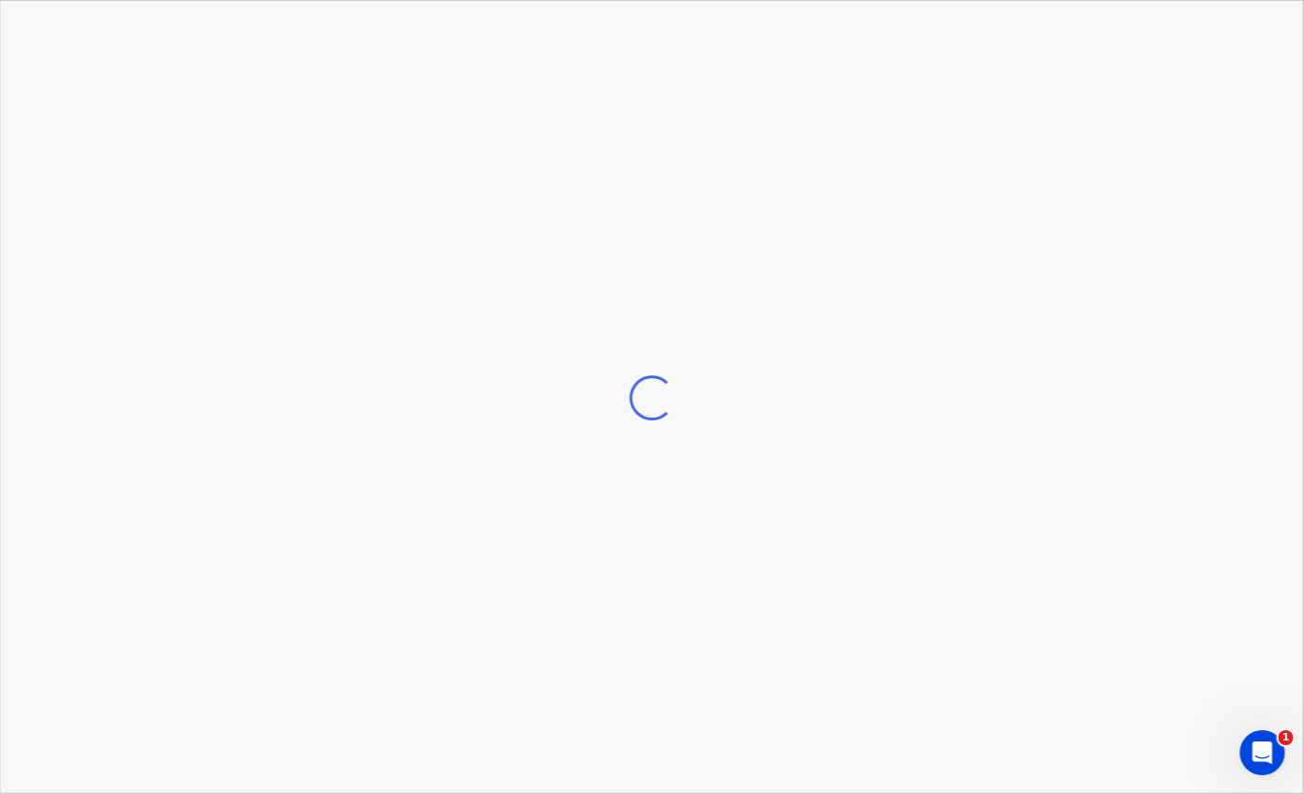
scroll to position [0, 563]
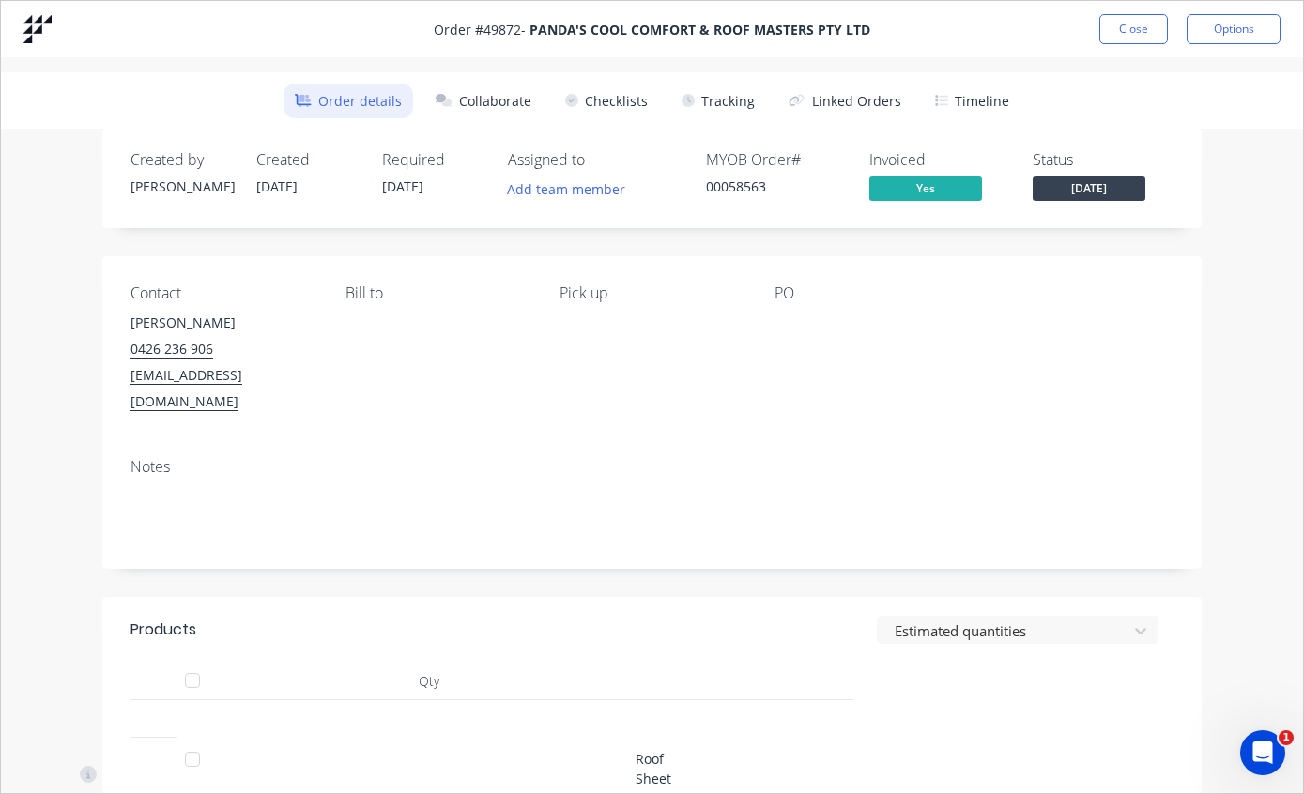
click at [725, 99] on button "Tracking" at bounding box center [718, 101] width 96 height 35
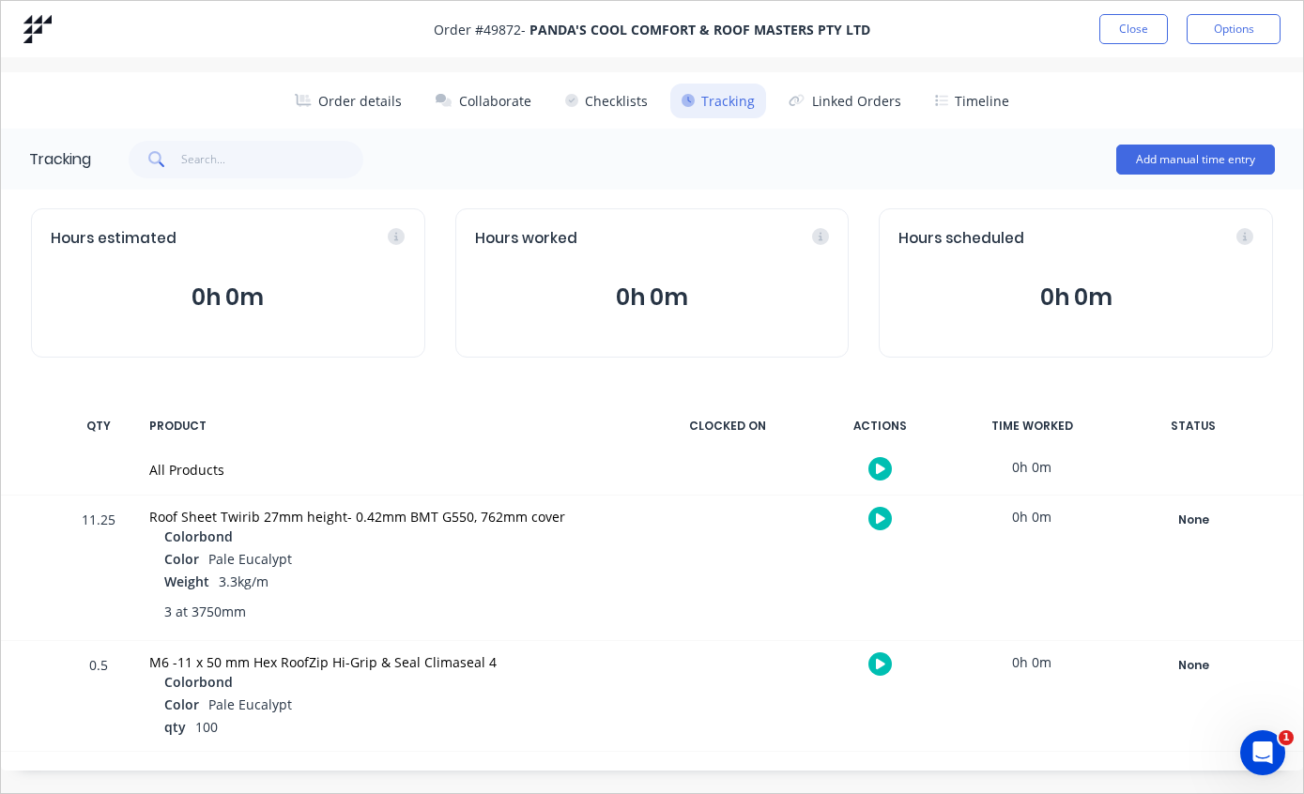
click at [1181, 513] on div "None" at bounding box center [1192, 520] width 135 height 24
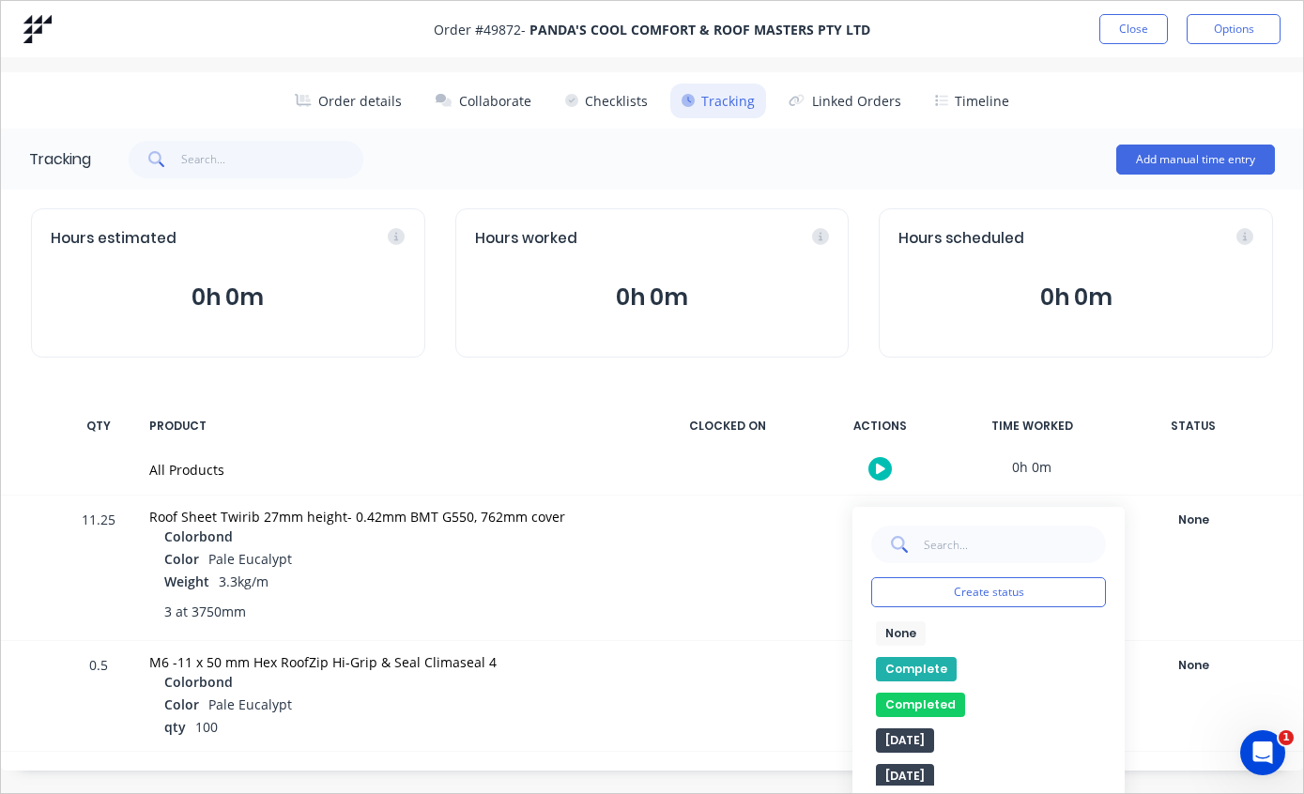
click at [911, 668] on button "Complete" at bounding box center [916, 669] width 81 height 24
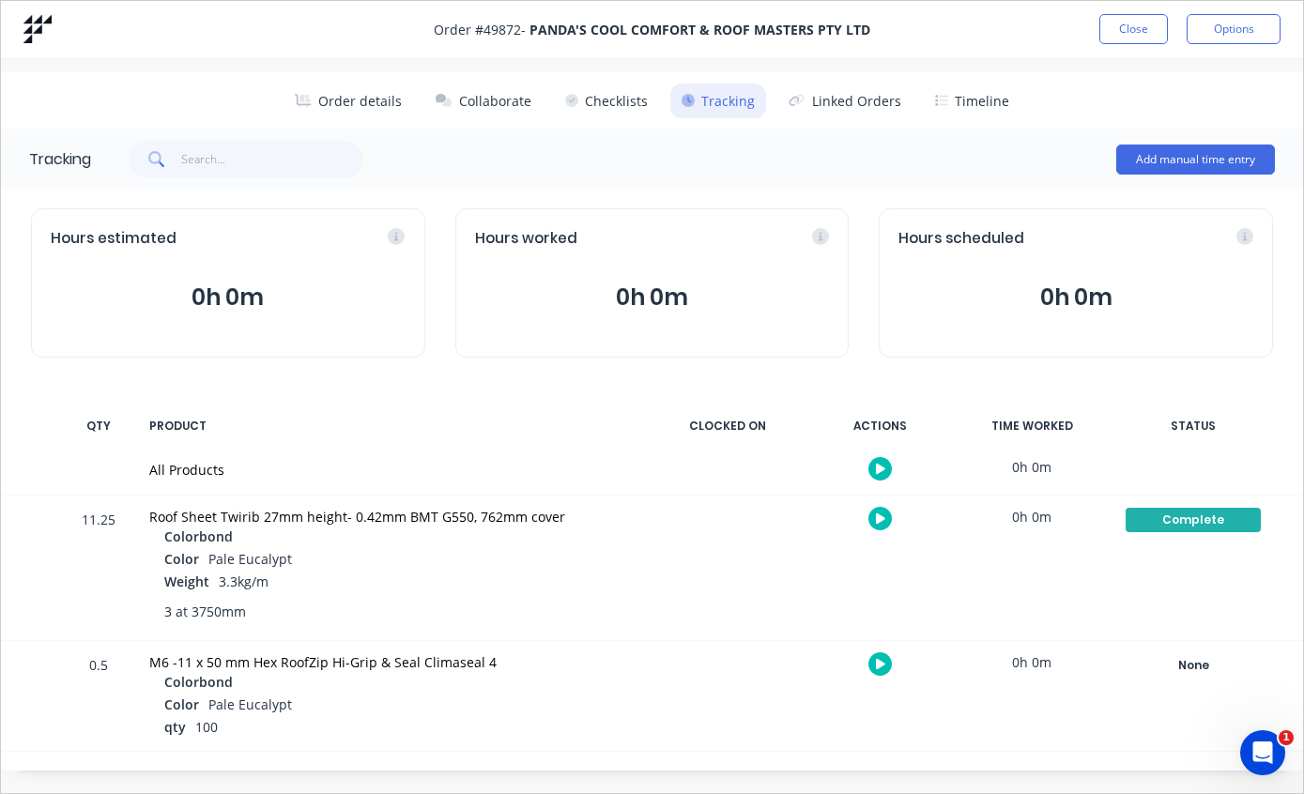
click at [1123, 22] on button "Close" at bounding box center [1133, 29] width 69 height 30
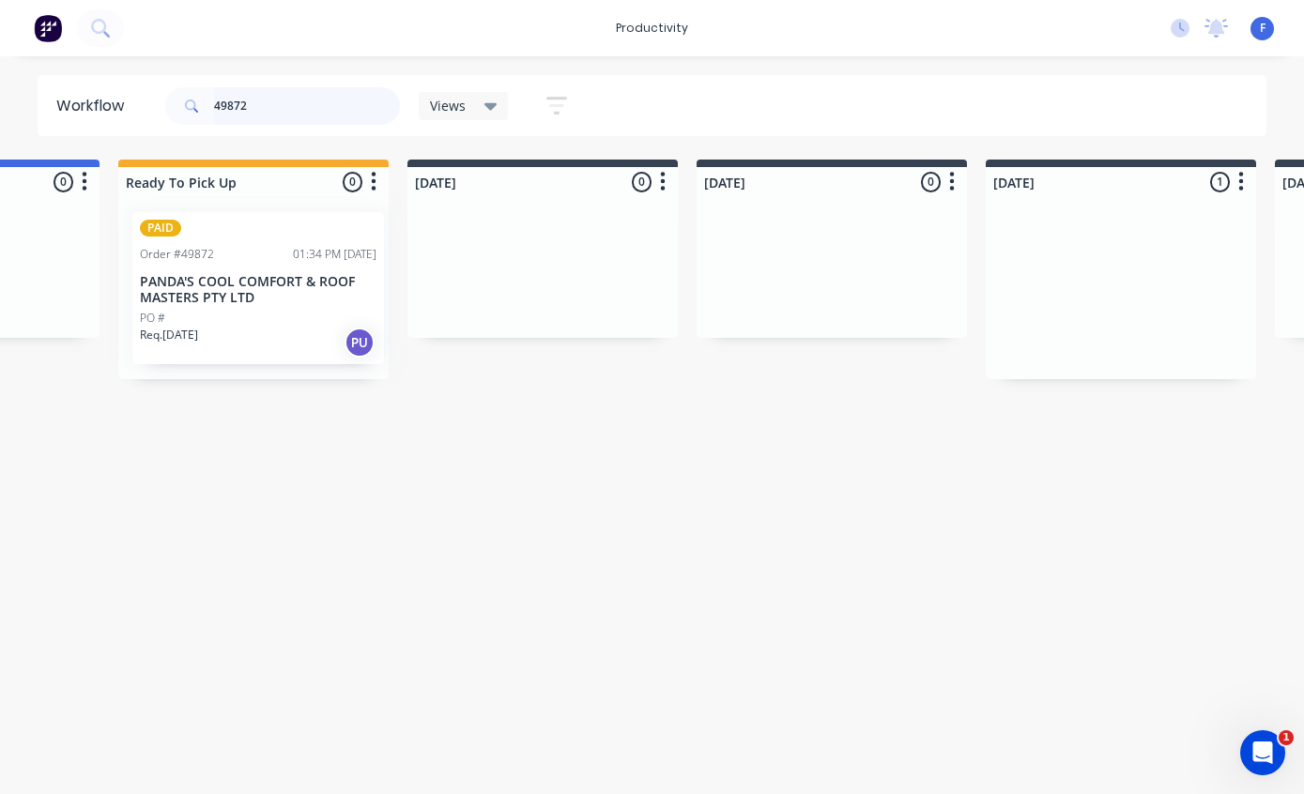
scroll to position [0, 495]
click at [319, 121] on input "49872" at bounding box center [307, 106] width 186 height 38
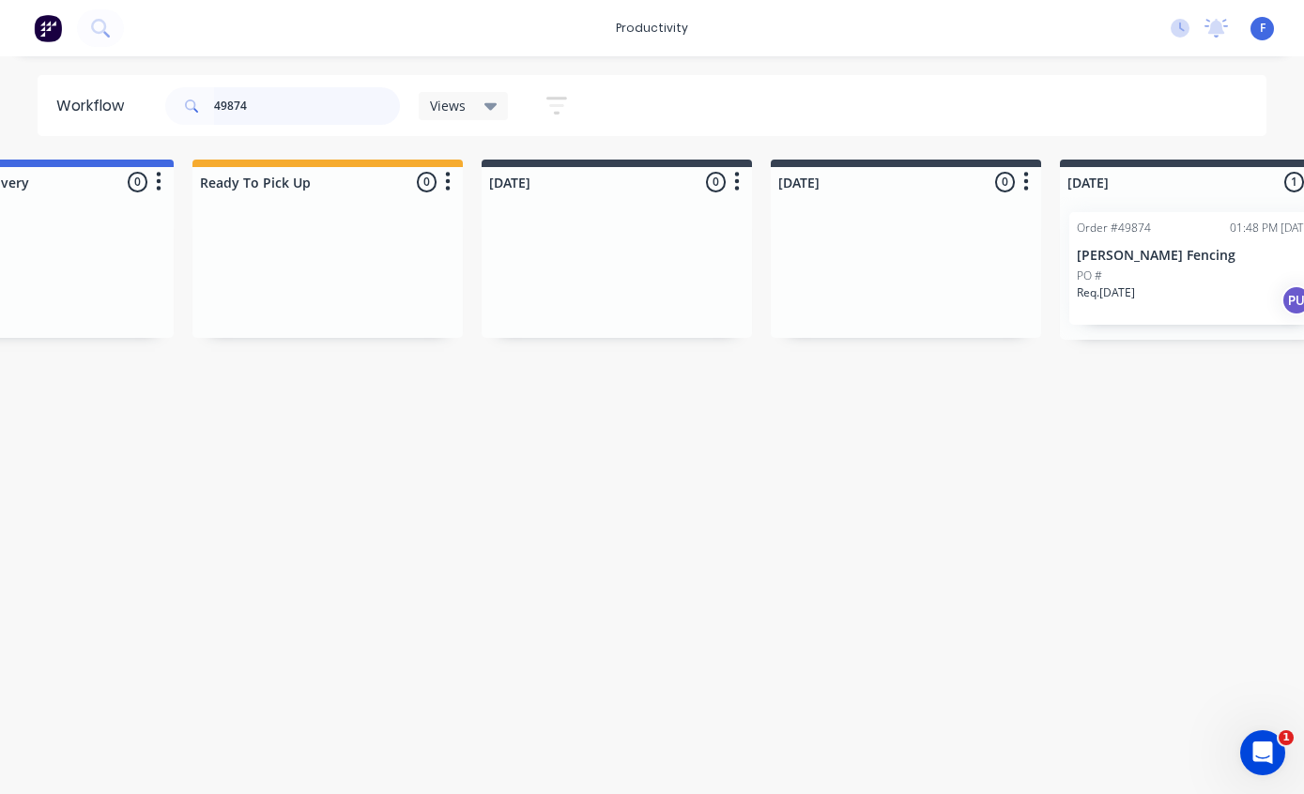
scroll to position [0, 531]
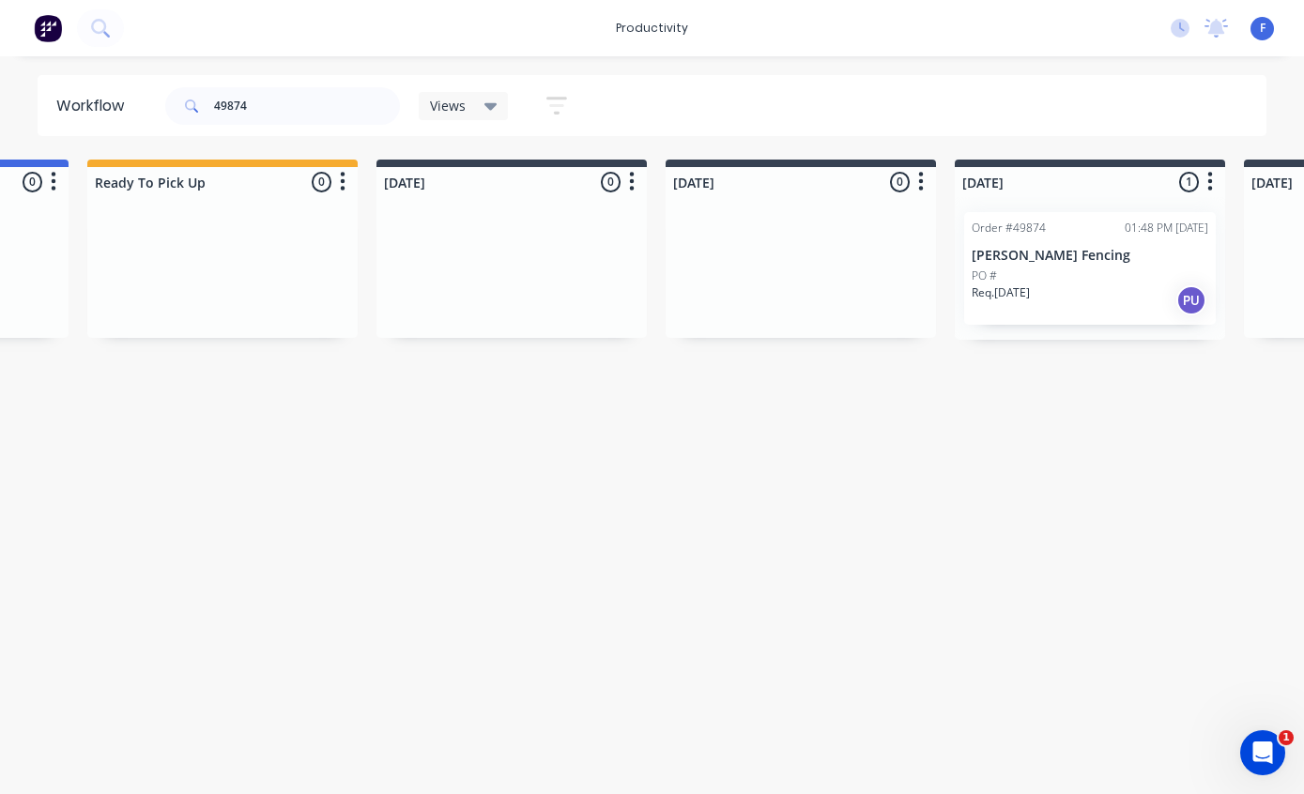
click at [1056, 245] on div "Order #49874 01:48 PM [DATE] [PERSON_NAME] Fencing PO # Req. [DATE] PU" at bounding box center [1090, 268] width 252 height 113
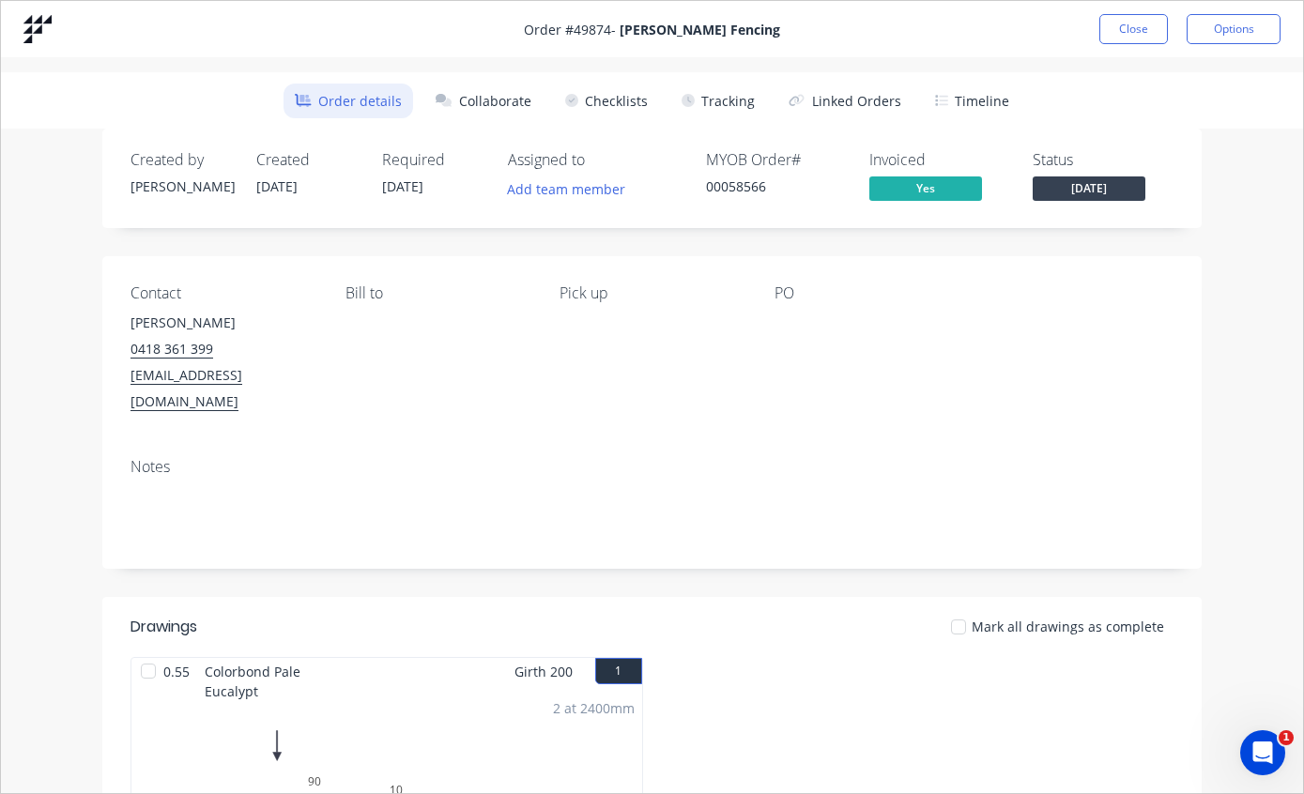
click at [725, 97] on button "Tracking" at bounding box center [718, 101] width 96 height 35
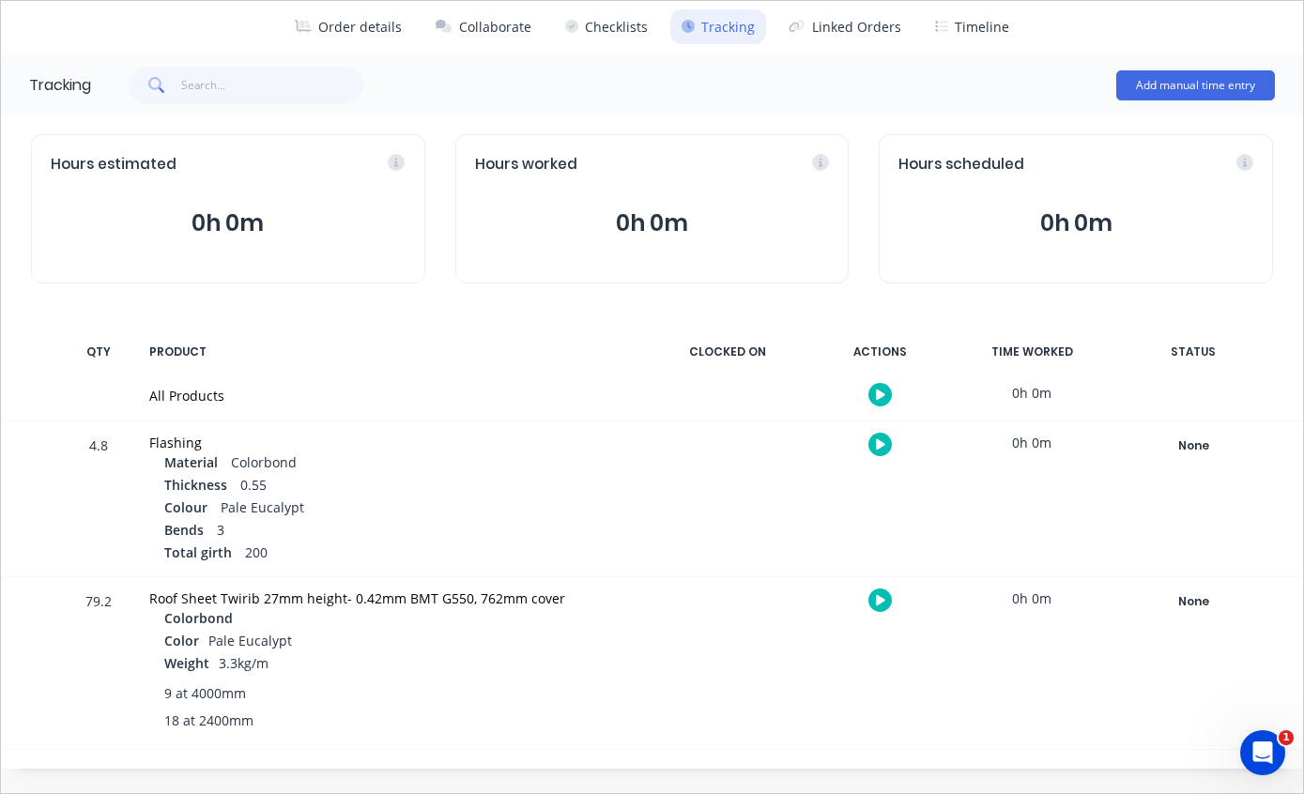
scroll to position [73, 0]
click at [1191, 601] on div "None" at bounding box center [1192, 602] width 135 height 24
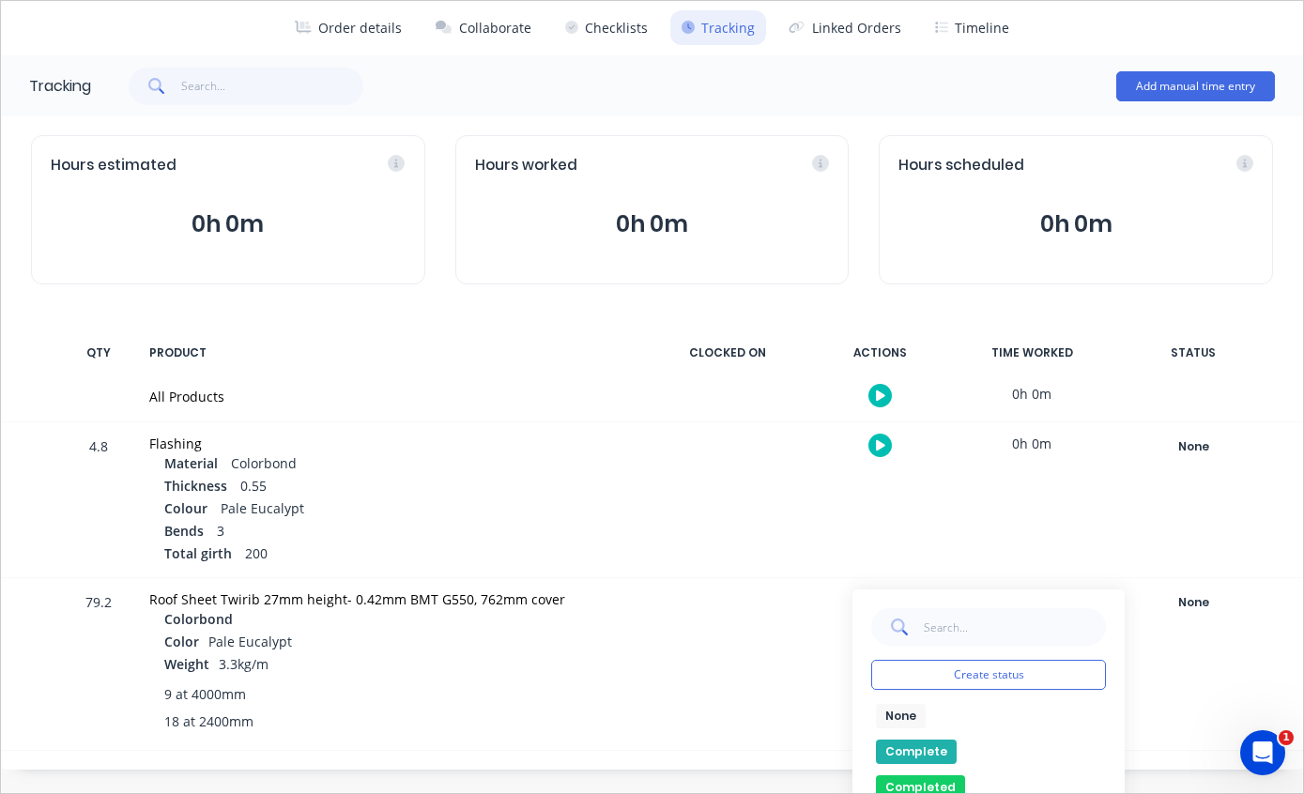
click at [913, 740] on button "Complete" at bounding box center [916, 752] width 81 height 24
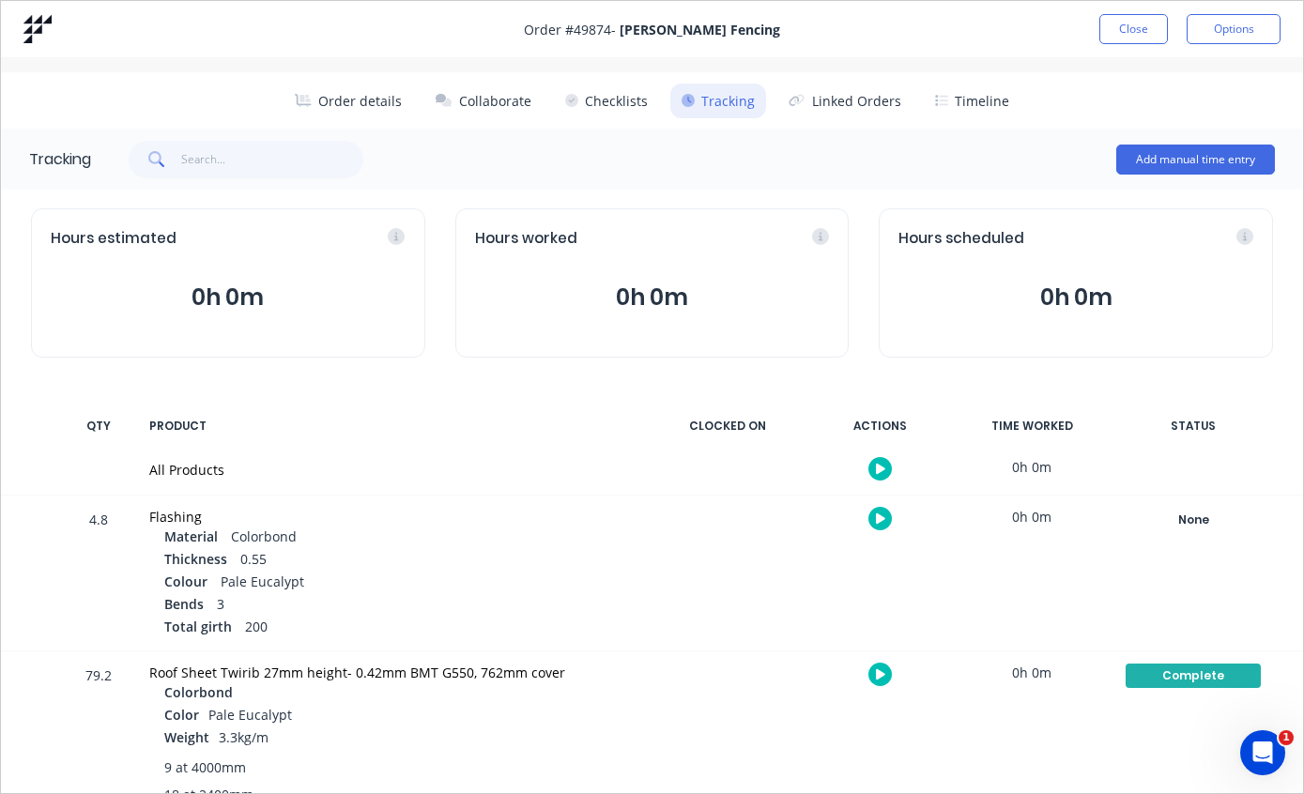
scroll to position [0, 0]
click at [1129, 24] on button "Close" at bounding box center [1133, 29] width 69 height 30
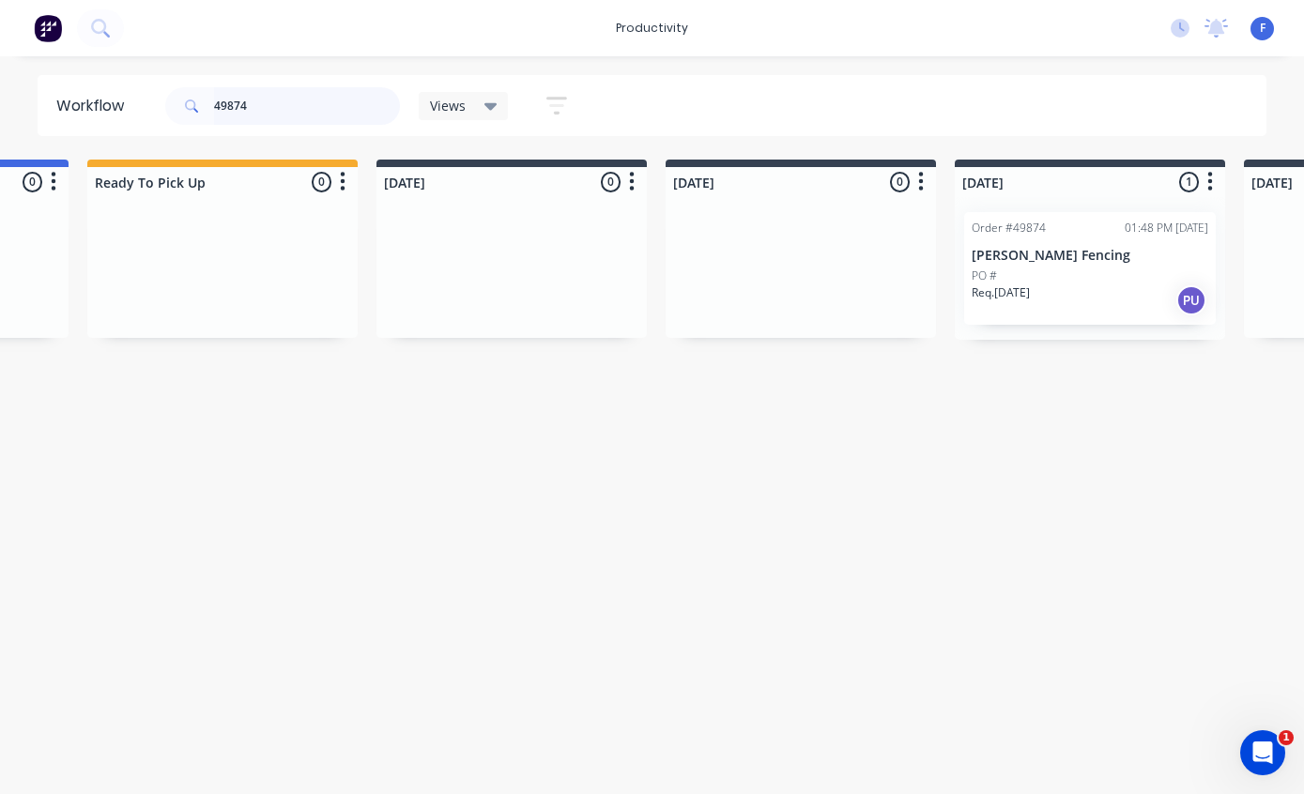
click at [306, 124] on input "49874" at bounding box center [307, 106] width 186 height 38
type input "4"
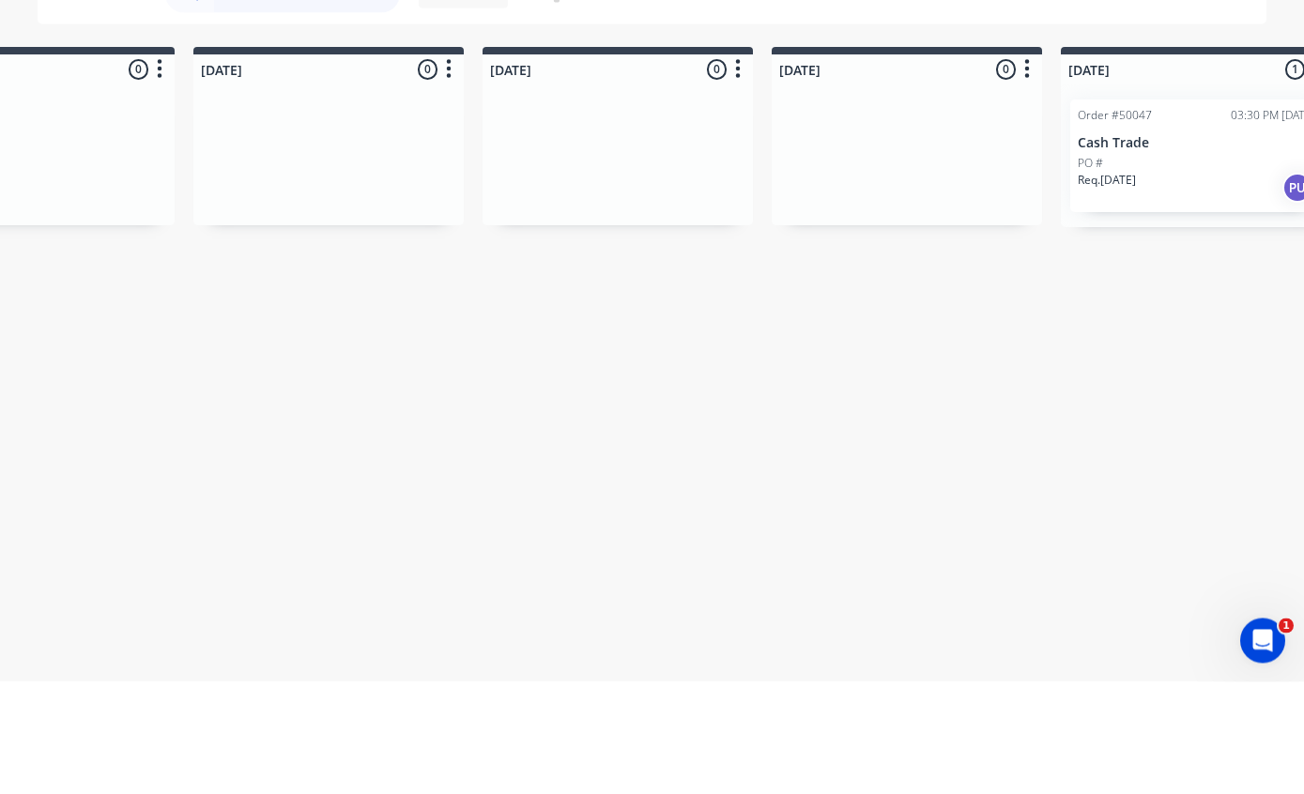
scroll to position [0, 1016]
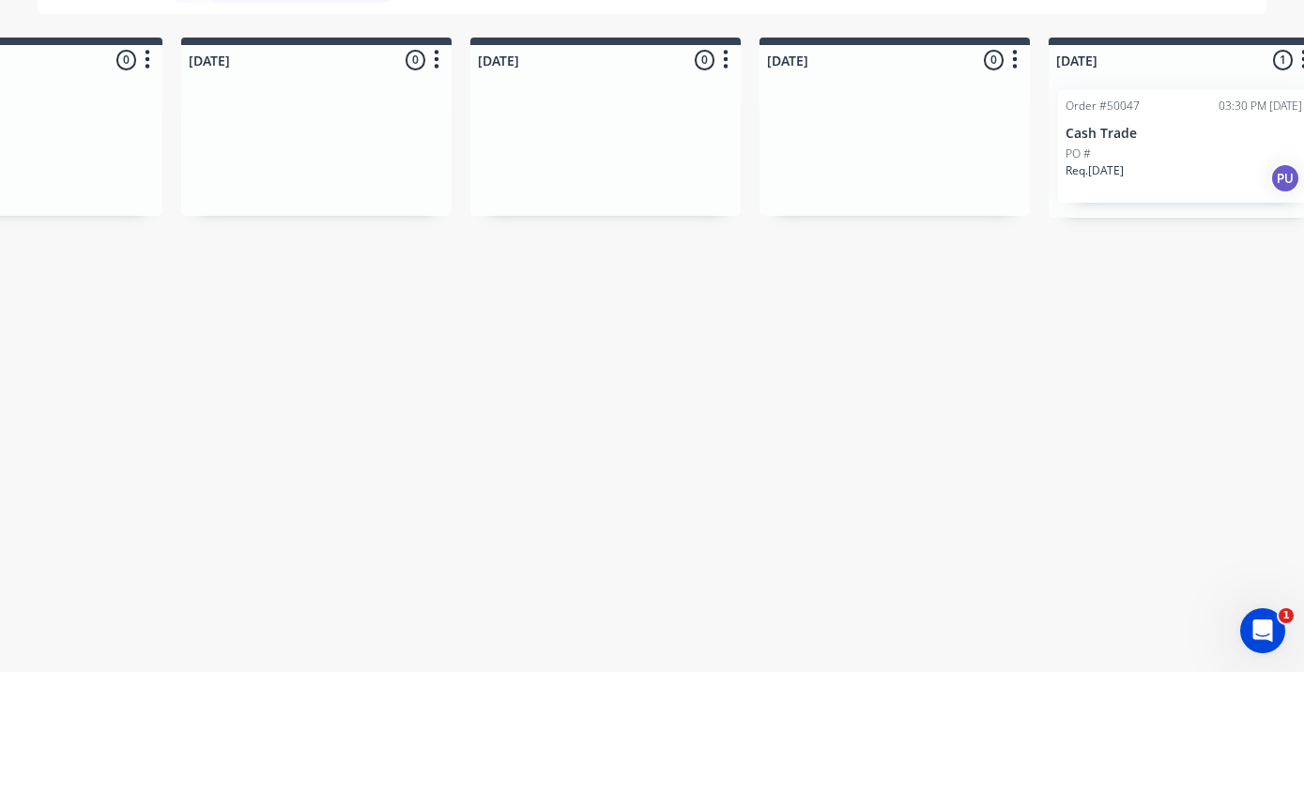
type input "50047"
click at [1167, 248] on p "Cash Trade" at bounding box center [1183, 256] width 237 height 16
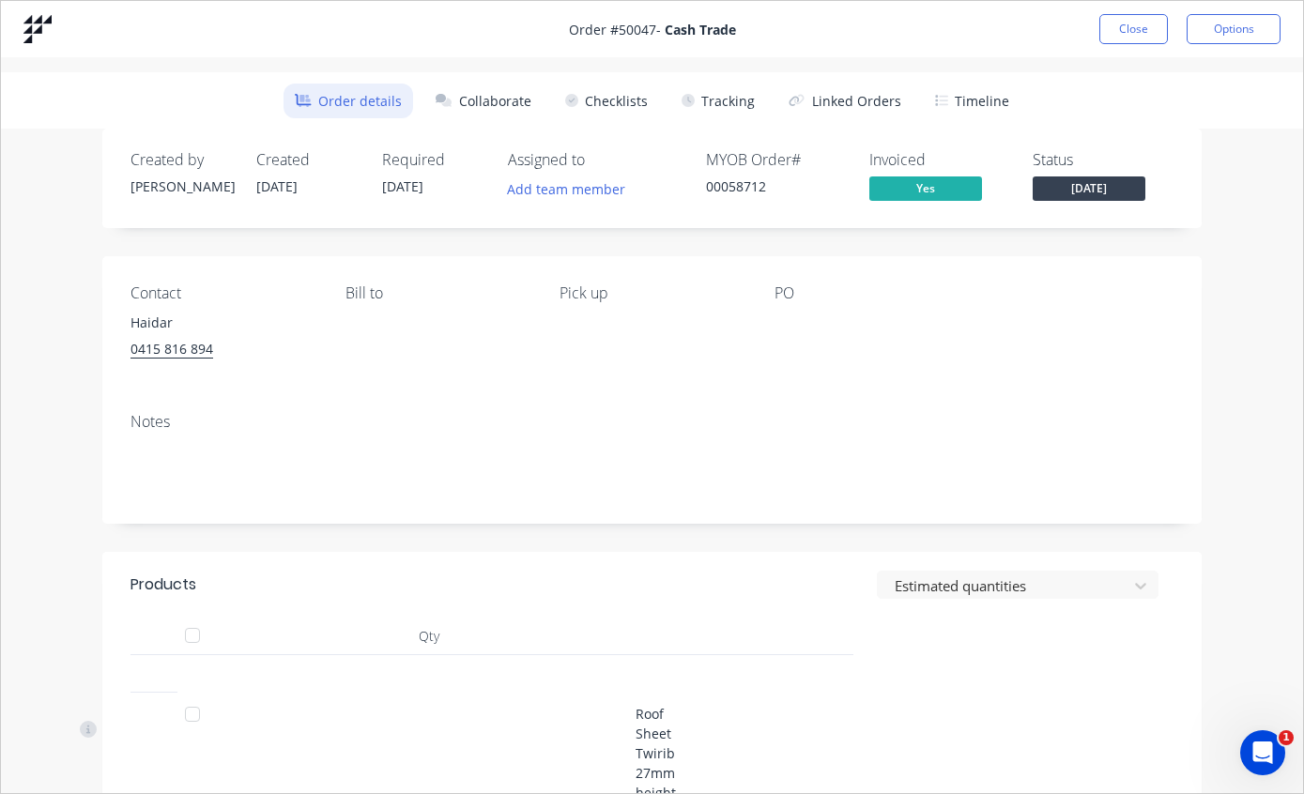
click at [732, 84] on button "Tracking" at bounding box center [718, 101] width 96 height 35
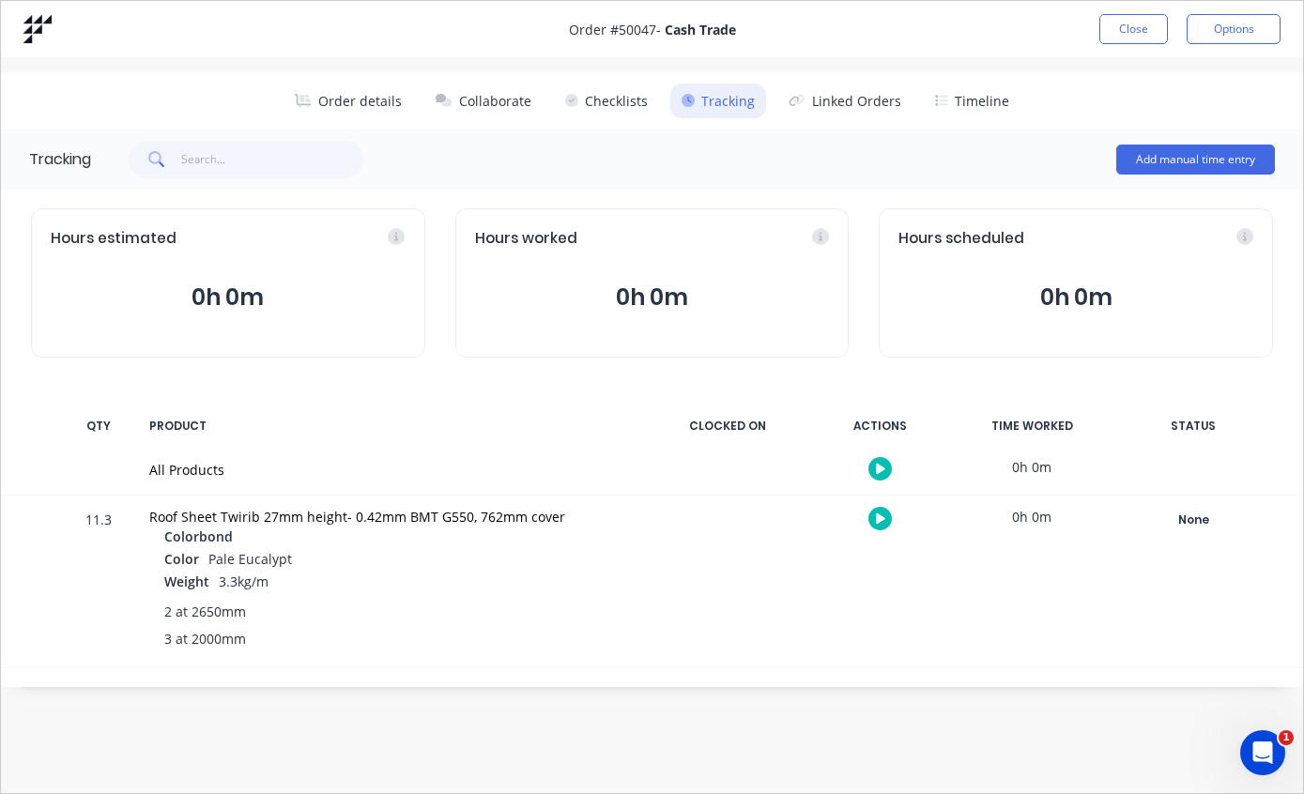
click at [1197, 517] on div "None" at bounding box center [1192, 520] width 135 height 24
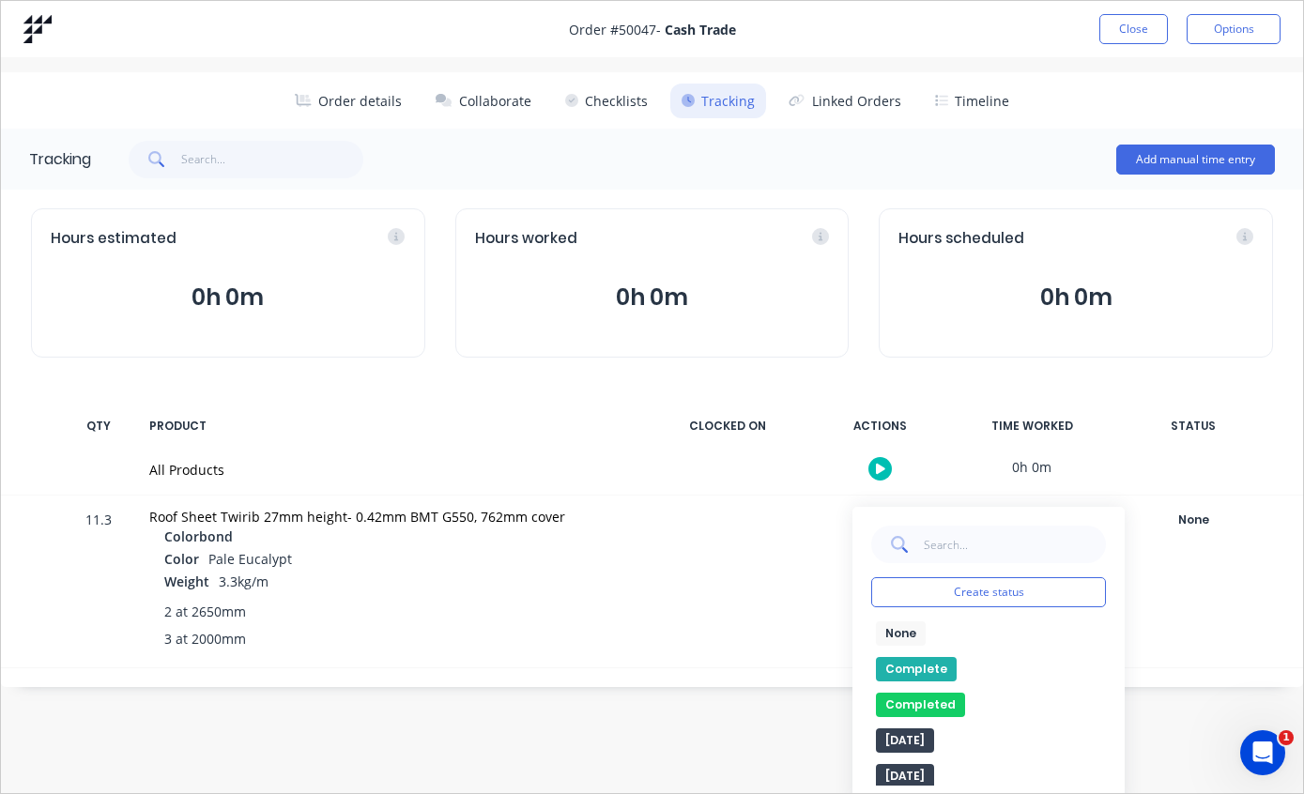
click at [920, 666] on button "Complete" at bounding box center [916, 669] width 81 height 24
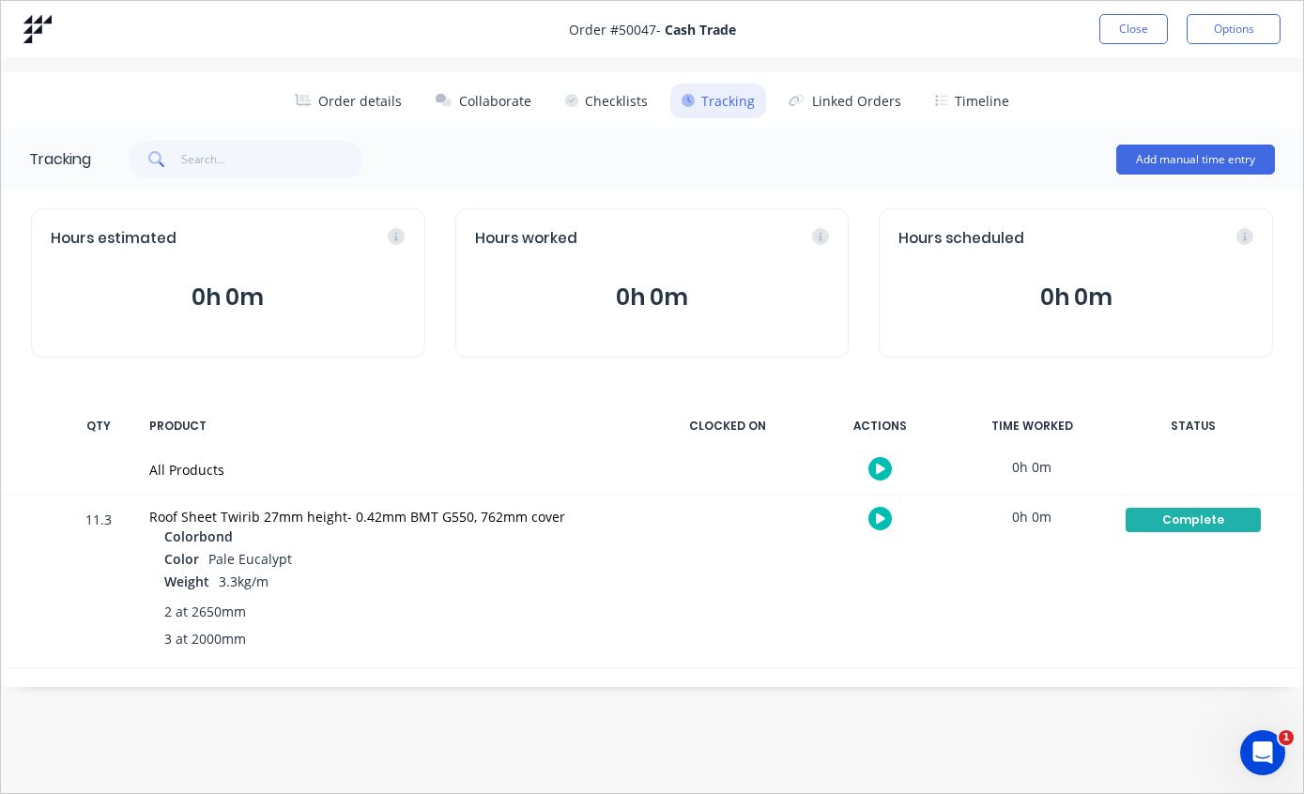
click at [1146, 24] on button "Close" at bounding box center [1133, 29] width 69 height 30
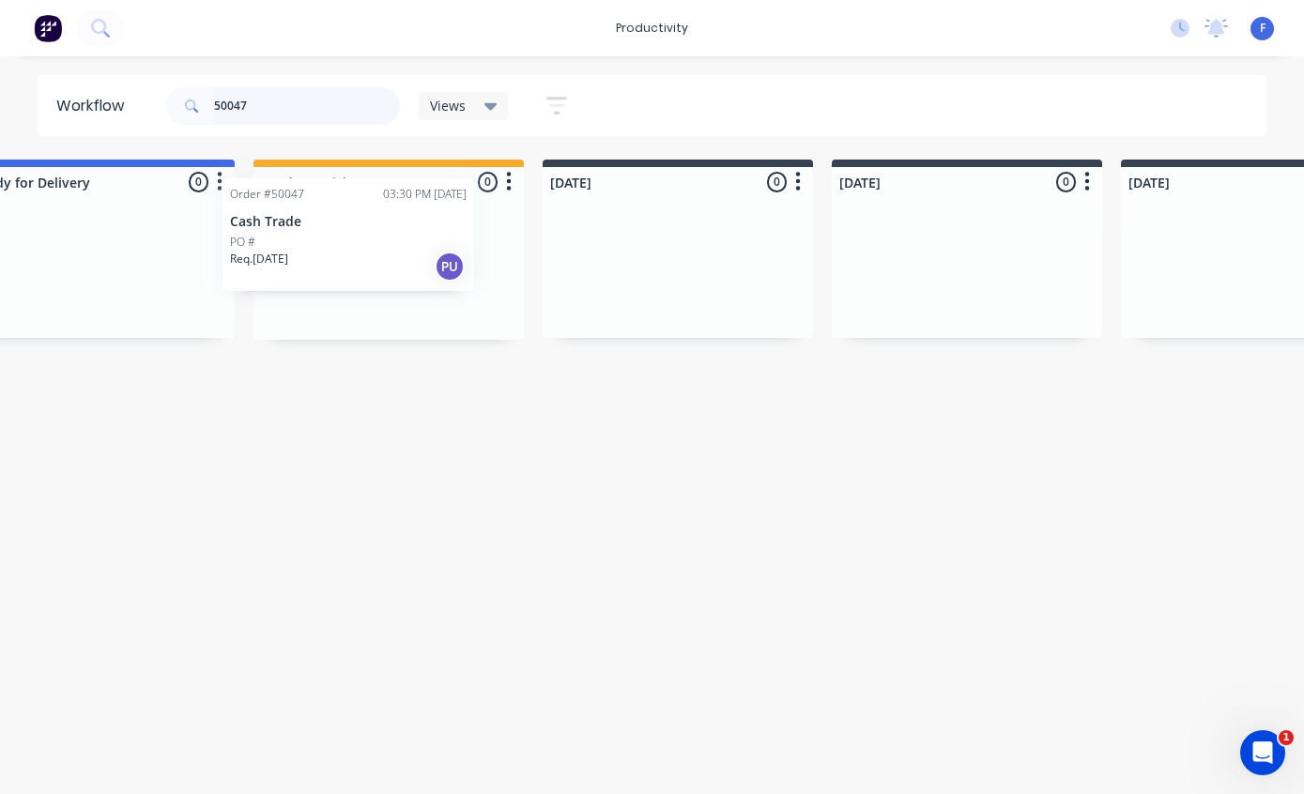
scroll to position [38, 364]
